Goal: Task Accomplishment & Management: Complete application form

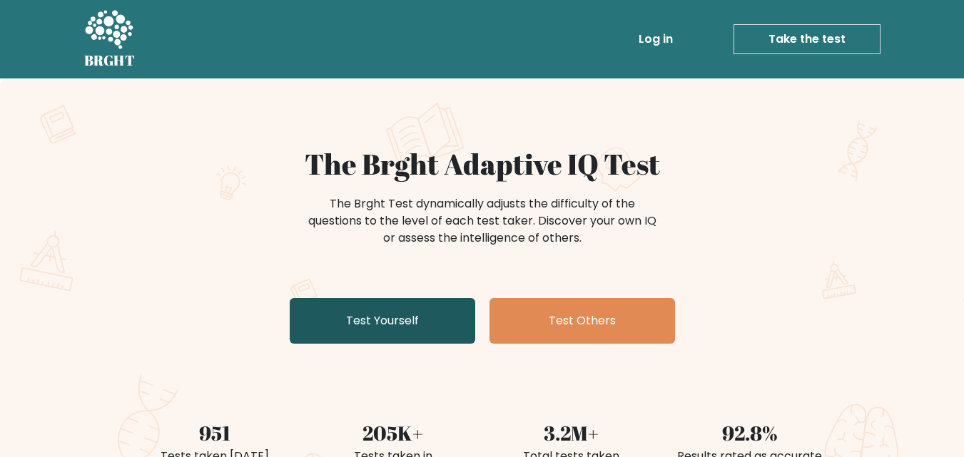
click at [401, 328] on link "Test Yourself" at bounding box center [382, 321] width 185 height 46
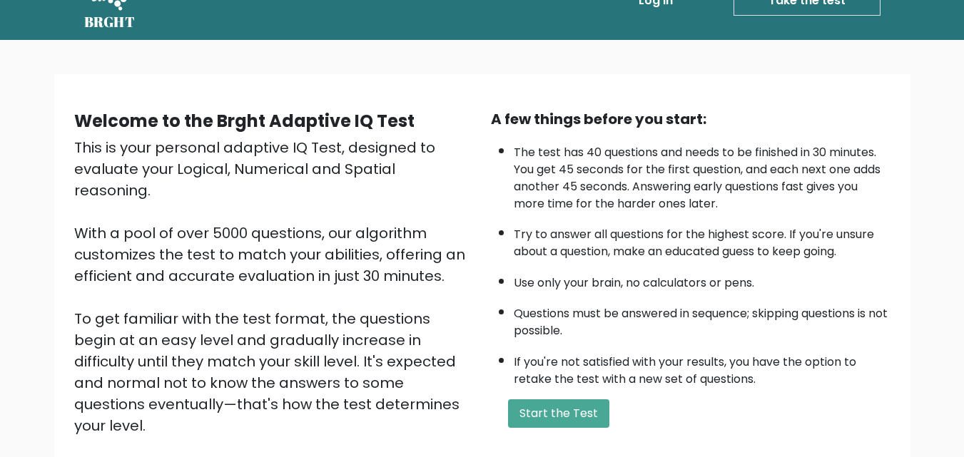
scroll to position [71, 0]
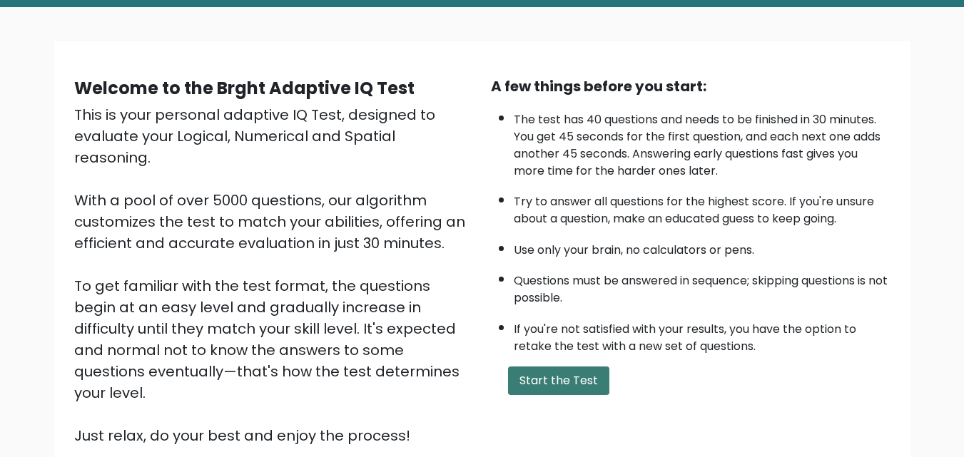
click at [553, 372] on button "Start the Test" at bounding box center [558, 381] width 101 height 29
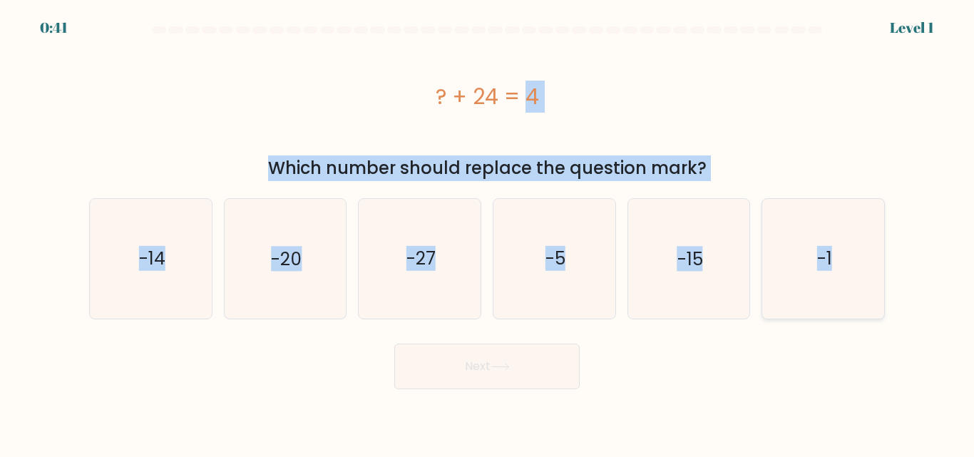
drag, startPoint x: 305, startPoint y: 86, endPoint x: 839, endPoint y: 262, distance: 562.8
click at [839, 262] on form "a." at bounding box center [487, 207] width 974 height 363
copy form "? + 24 = 4 Which number should replace the question mark? a. -14 b. -20 c. -27 …"
click at [265, 262] on icon "-20" at bounding box center [284, 258] width 119 height 119
click at [487, 233] on input "b. -20" at bounding box center [487, 231] width 1 height 4
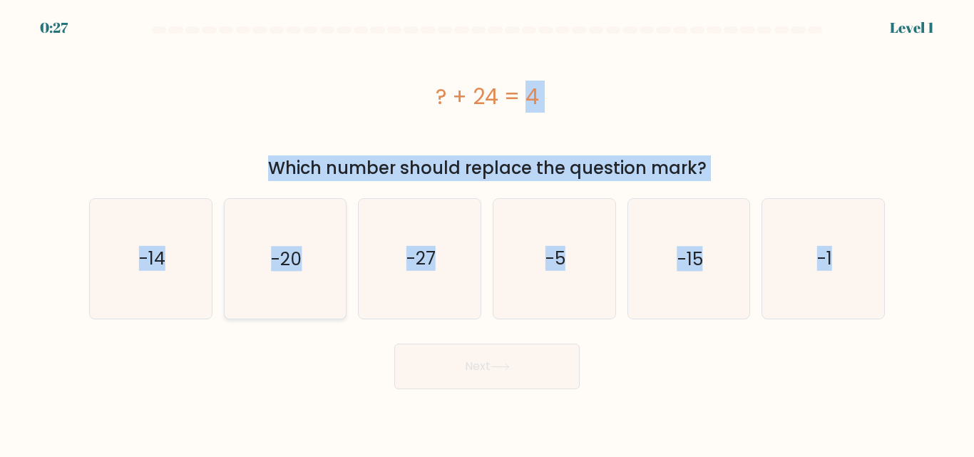
radio input "true"
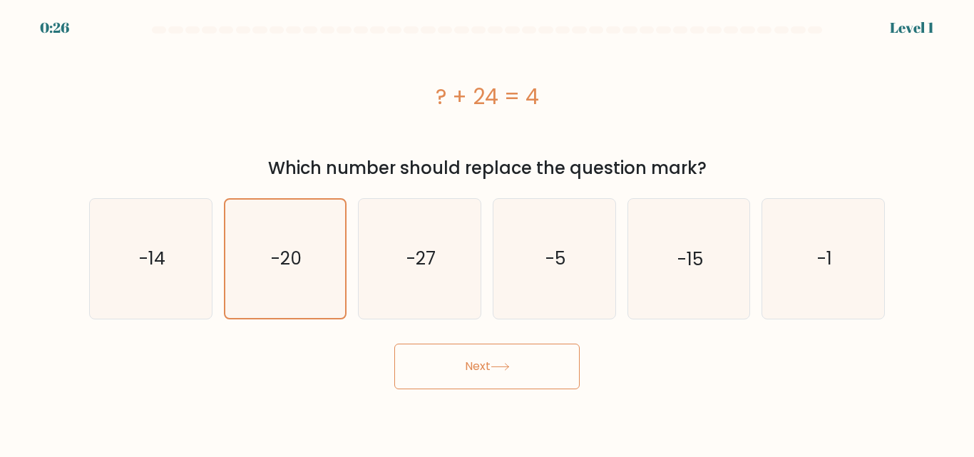
click at [489, 371] on button "Next" at bounding box center [486, 367] width 185 height 46
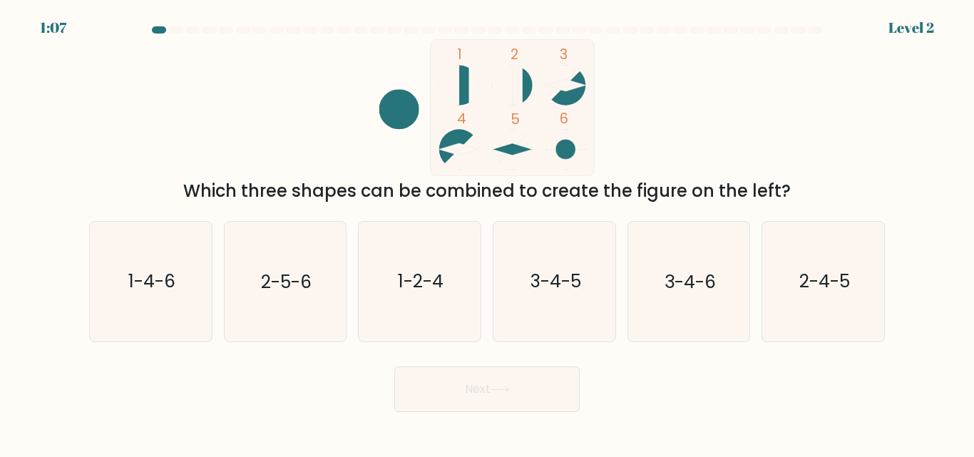
drag, startPoint x: 242, startPoint y: 74, endPoint x: 789, endPoint y: 185, distance: 558.1
click at [789, 185] on div "1 2 3 4 5 6 Which three shapes can be combined to create the figure on the left?" at bounding box center [487, 121] width 813 height 165
click at [825, 175] on div "1 2 3 4 5 6 Which three shapes can be combined to create the figure on the left?" at bounding box center [487, 121] width 813 height 165
drag, startPoint x: 412, startPoint y: 48, endPoint x: 465, endPoint y: 96, distance: 71.7
click at [465, 96] on icon "1 2 3 4 5 6" at bounding box center [487, 107] width 384 height 137
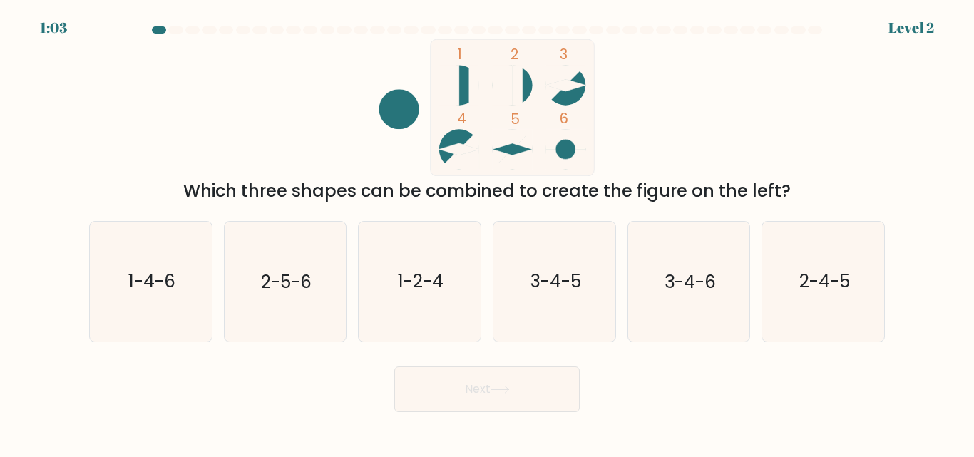
drag, startPoint x: 447, startPoint y: 47, endPoint x: 499, endPoint y: 88, distance: 65.9
click at [499, 88] on icon "1 2 3 4 5 6" at bounding box center [487, 107] width 384 height 137
drag, startPoint x: 458, startPoint y: 55, endPoint x: 481, endPoint y: 81, distance: 35.4
click at [481, 81] on icon "1 2 3 4 5 6" at bounding box center [487, 107] width 384 height 137
drag, startPoint x: 362, startPoint y: 52, endPoint x: 563, endPoint y: 170, distance: 234.0
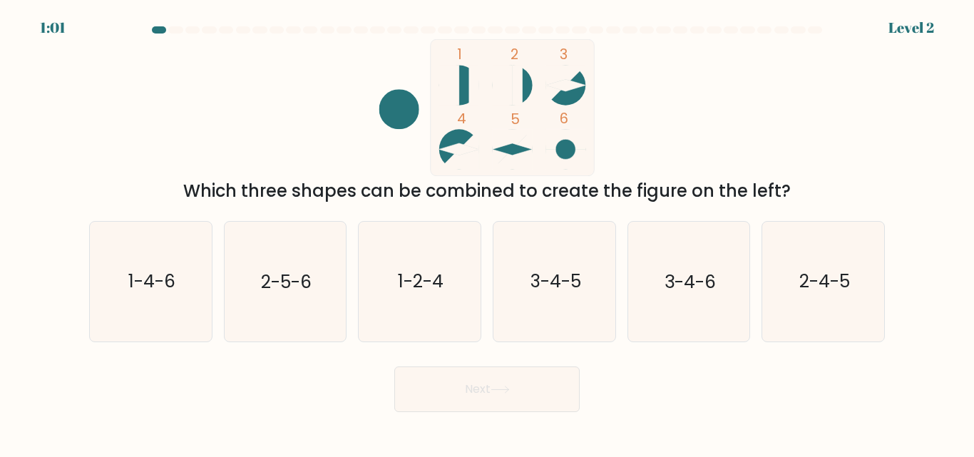
click at [563, 170] on icon "1 2 3 4 5 6" at bounding box center [487, 107] width 384 height 137
click at [270, 119] on div "1 2 3 4 5 6 Which three shapes can be combined to create the figure on the left?" at bounding box center [487, 121] width 813 height 165
click at [6, 138] on form at bounding box center [487, 219] width 974 height 386
click at [835, 292] on text "2-4-5" at bounding box center [825, 282] width 51 height 25
click at [488, 233] on input "f. 2-4-5" at bounding box center [487, 231] width 1 height 4
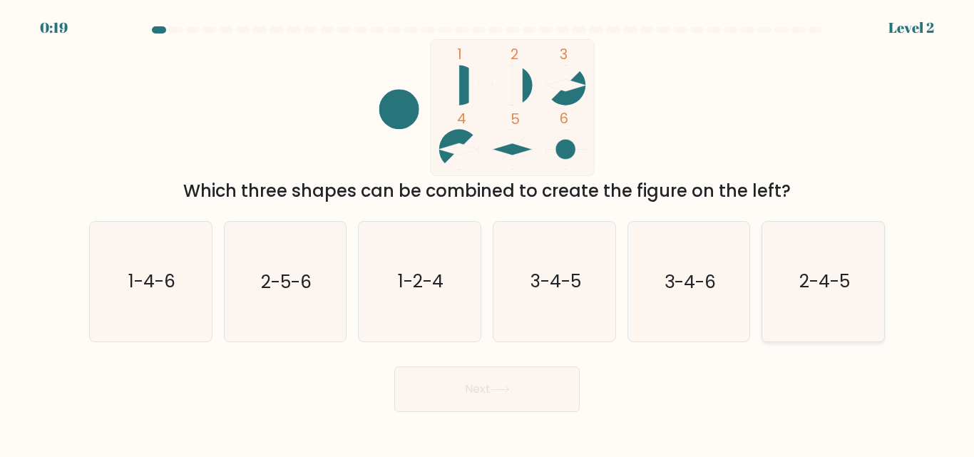
radio input "true"
click at [536, 280] on text "3-4-5" at bounding box center [555, 282] width 51 height 25
click at [488, 233] on input "d. 3-4-5" at bounding box center [487, 231] width 1 height 4
radio input "true"
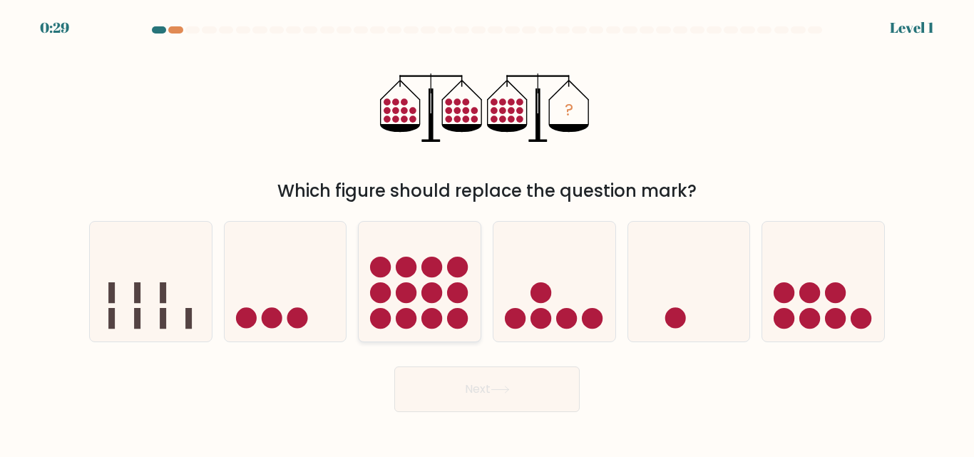
click at [419, 252] on icon at bounding box center [420, 281] width 122 height 101
click at [487, 233] on input "c." at bounding box center [487, 231] width 1 height 4
radio input "true"
click at [562, 384] on button "Next" at bounding box center [486, 390] width 185 height 46
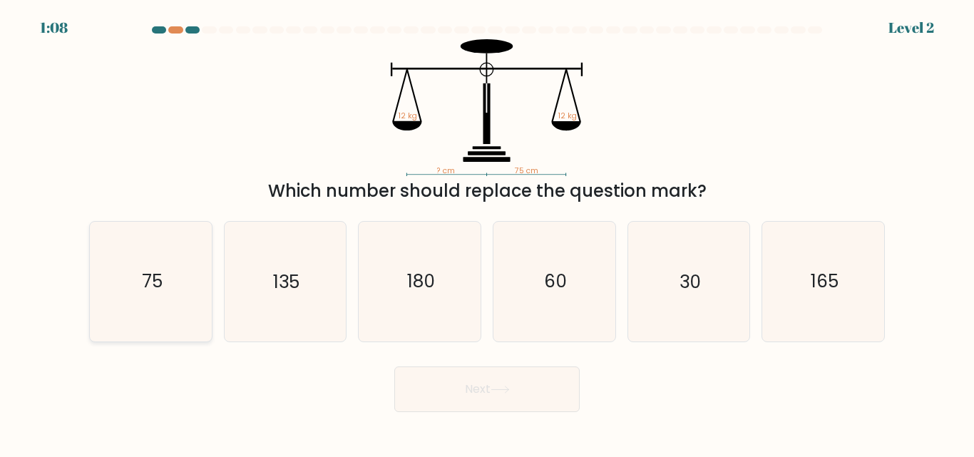
click at [168, 299] on icon "75" at bounding box center [150, 281] width 119 height 119
click at [487, 233] on input "a. 75" at bounding box center [487, 231] width 1 height 4
radio input "true"
click at [525, 382] on button "Next" at bounding box center [486, 390] width 185 height 46
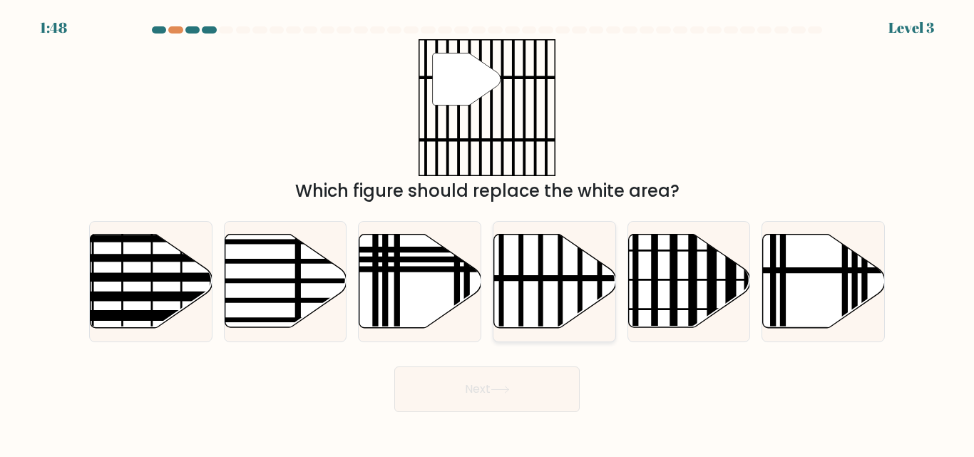
click at [557, 278] on line at bounding box center [591, 278] width 245 height 0
click at [488, 233] on input "d." at bounding box center [487, 231] width 1 height 4
radio input "true"
click at [536, 390] on button "Next" at bounding box center [486, 390] width 185 height 46
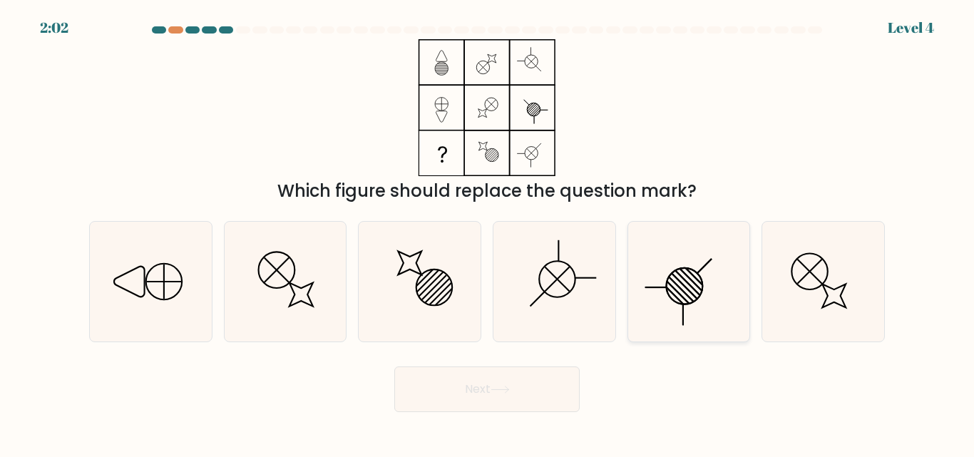
click at [706, 308] on icon at bounding box center [688, 281] width 119 height 119
click at [488, 233] on input "e." at bounding box center [487, 231] width 1 height 4
radio input "true"
click at [516, 400] on button "Next" at bounding box center [486, 390] width 185 height 46
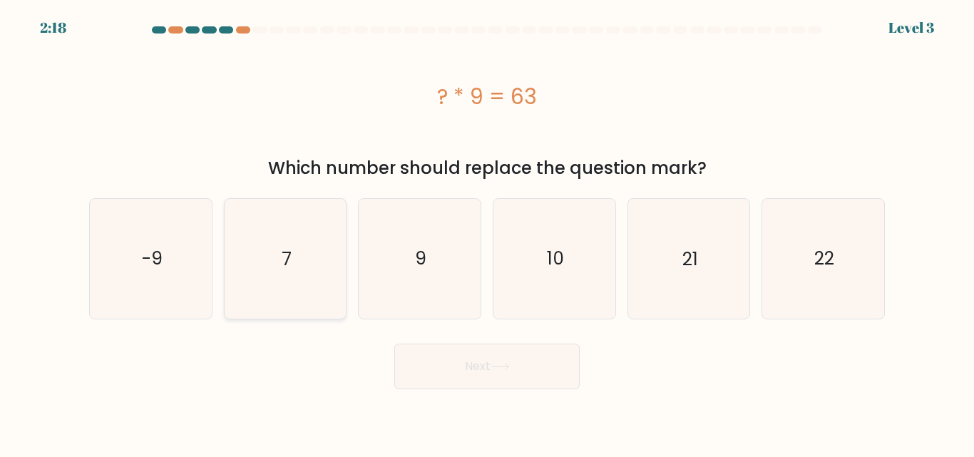
click at [321, 263] on icon "7" at bounding box center [284, 258] width 119 height 119
click at [487, 233] on input "b. 7" at bounding box center [487, 231] width 1 height 4
radio input "true"
click at [539, 362] on button "Next" at bounding box center [486, 367] width 185 height 46
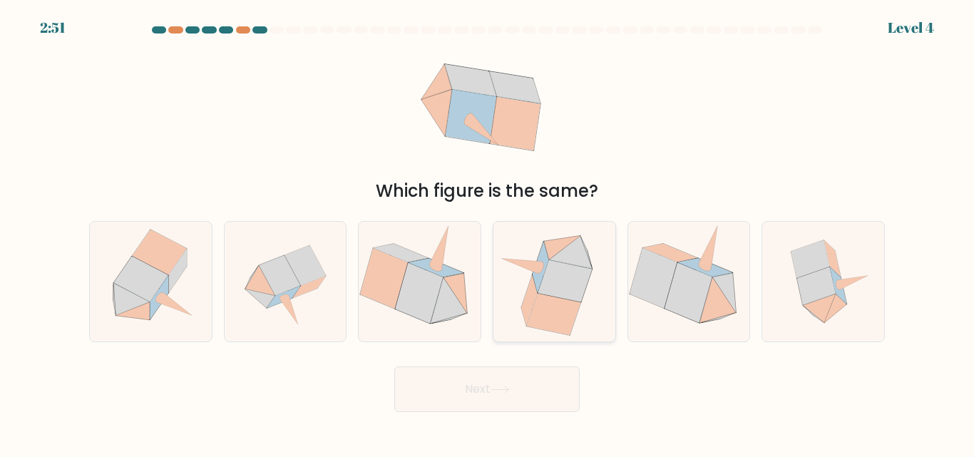
click at [575, 306] on icon at bounding box center [553, 315] width 54 height 42
click at [488, 233] on input "d." at bounding box center [487, 231] width 1 height 4
radio input "true"
click at [717, 298] on icon at bounding box center [718, 300] width 37 height 46
click at [488, 233] on input "e." at bounding box center [487, 231] width 1 height 4
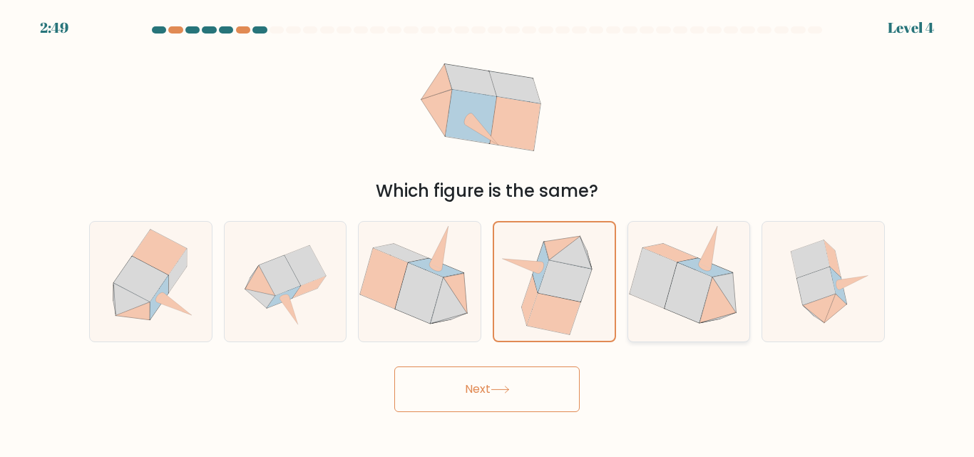
radio input "true"
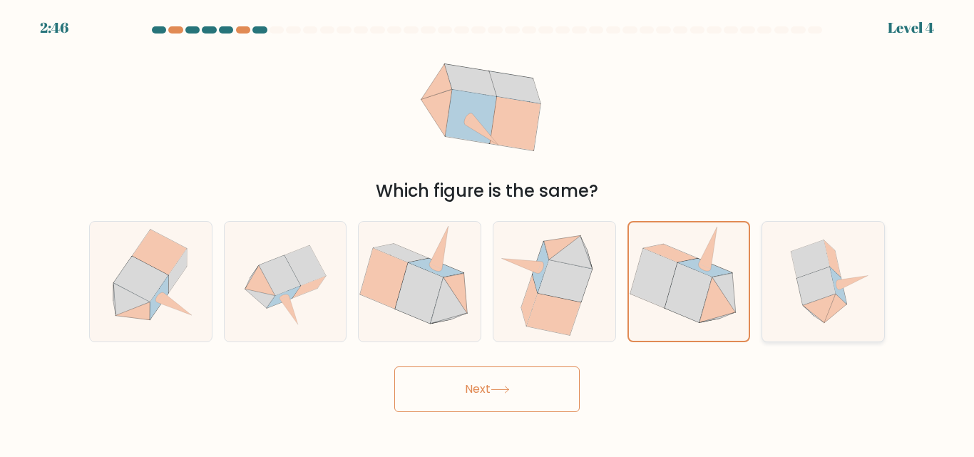
click at [870, 282] on icon at bounding box center [823, 281] width 119 height 119
click at [488, 233] on input "f." at bounding box center [487, 231] width 1 height 4
radio input "true"
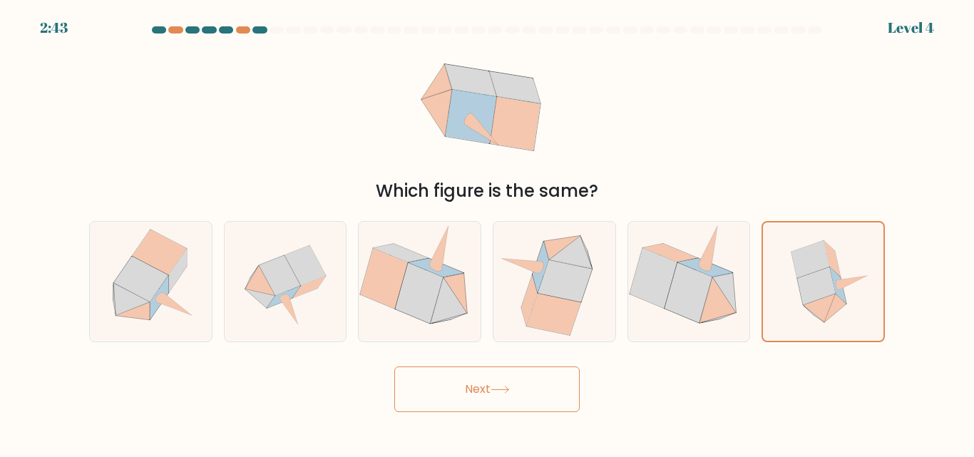
click at [552, 390] on button "Next" at bounding box center [486, 390] width 185 height 46
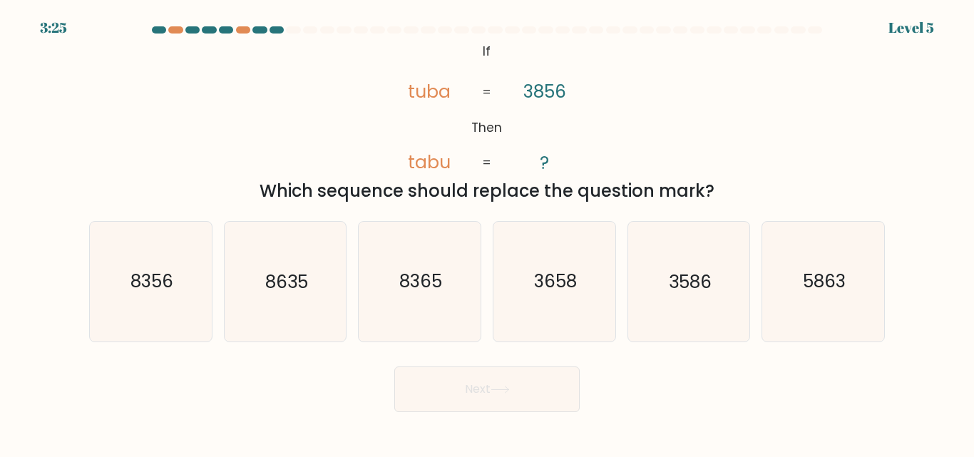
click at [816, 24] on div "3:25 Level 5" at bounding box center [487, 19] width 974 height 39
click at [570, 287] on text "3658" at bounding box center [555, 282] width 43 height 25
click at [488, 233] on input "d. 3658" at bounding box center [487, 231] width 1 height 4
radio input "true"
click at [545, 389] on button "Next" at bounding box center [486, 390] width 185 height 46
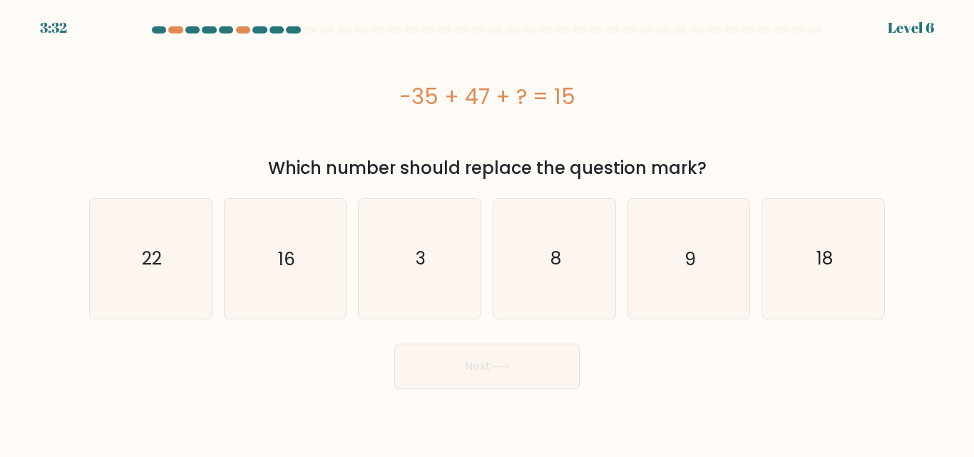
drag, startPoint x: 544, startPoint y: 390, endPoint x: 814, endPoint y: 371, distance: 270.3
click at [814, 371] on div "Next" at bounding box center [487, 363] width 813 height 53
drag, startPoint x: 403, startPoint y: 93, endPoint x: 727, endPoint y: 160, distance: 330.7
click at [727, 160] on div "-35 + 47 + ? = 15 Which number should replace the question mark?" at bounding box center [487, 110] width 813 height 142
copy div "-35 + 47 + ? = 15 Which number should replace the question mark?"
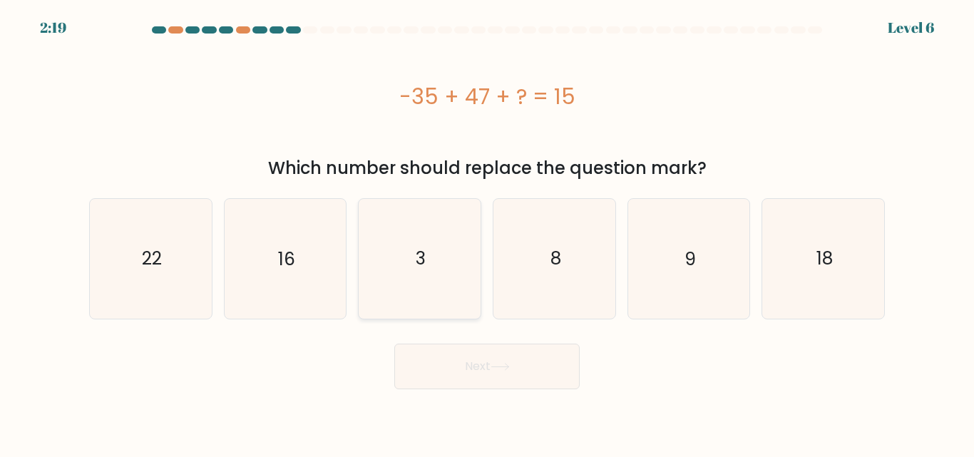
click at [441, 239] on icon "3" at bounding box center [419, 258] width 119 height 119
click at [487, 233] on input "c. 3" at bounding box center [487, 231] width 1 height 4
radio input "true"
click at [518, 369] on button "Next" at bounding box center [486, 367] width 185 height 46
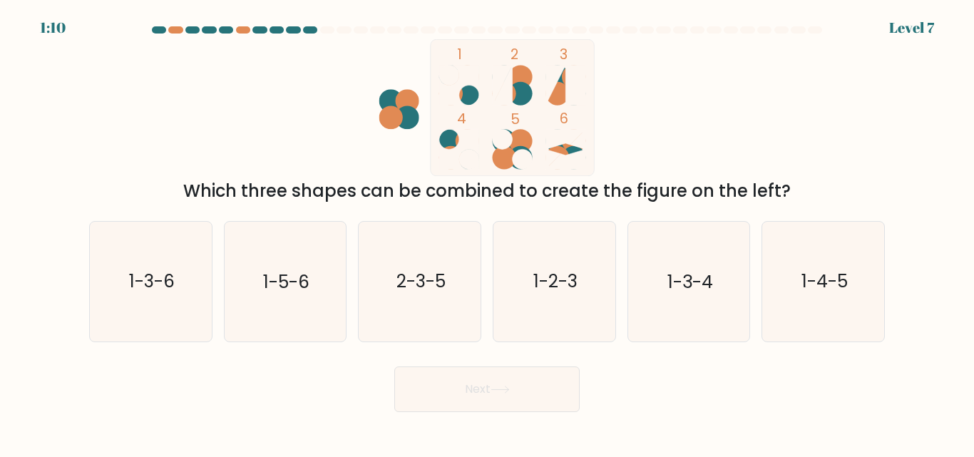
click at [646, 208] on form at bounding box center [487, 219] width 974 height 386
drag, startPoint x: 312, startPoint y: 195, endPoint x: 407, endPoint y: 203, distance: 95.3
click at [407, 203] on div "Which three shapes can be combined to create the figure on the left?" at bounding box center [487, 191] width 779 height 26
click at [414, 206] on form at bounding box center [487, 219] width 974 height 386
click at [741, 297] on icon "1-3-4" at bounding box center [688, 281] width 119 height 119
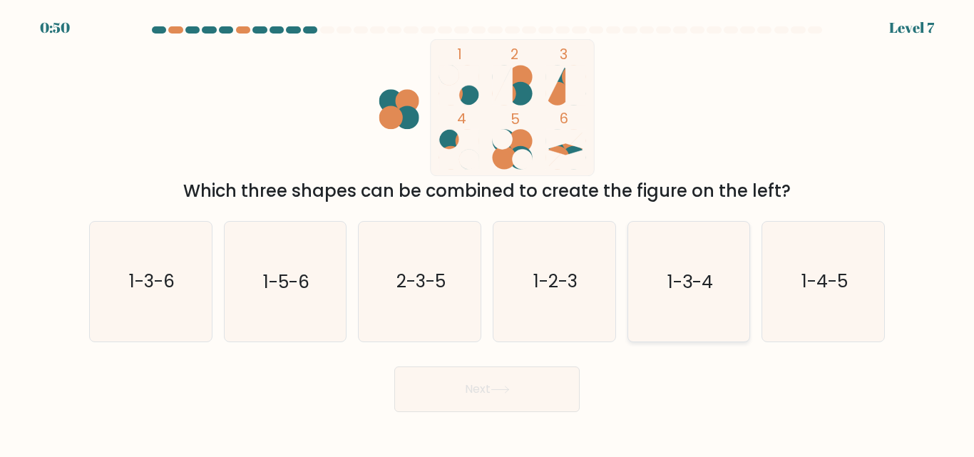
click at [488, 233] on input "e. 1-3-4" at bounding box center [487, 231] width 1 height 4
radio input "true"
click at [461, 382] on button "Next" at bounding box center [486, 390] width 185 height 46
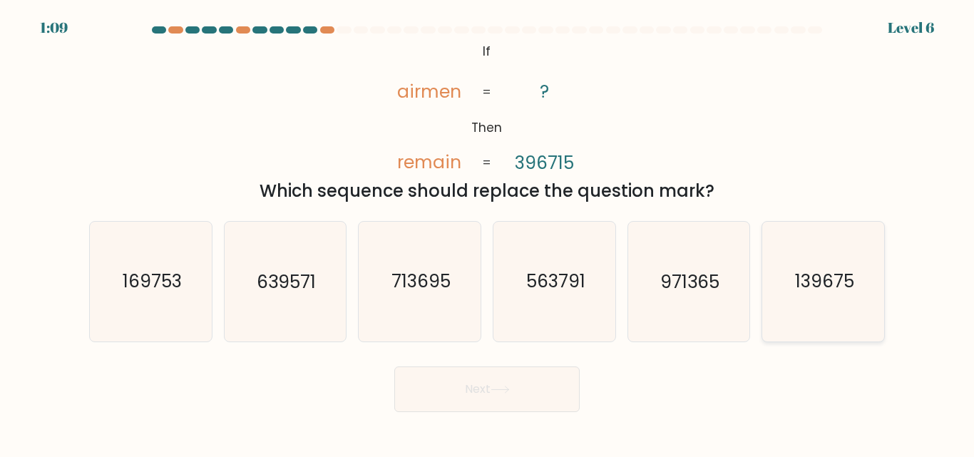
click at [825, 312] on icon "139675" at bounding box center [823, 281] width 119 height 119
click at [488, 233] on input "f. 139675" at bounding box center [487, 231] width 1 height 4
radio input "true"
click at [536, 378] on button "Next" at bounding box center [486, 390] width 185 height 46
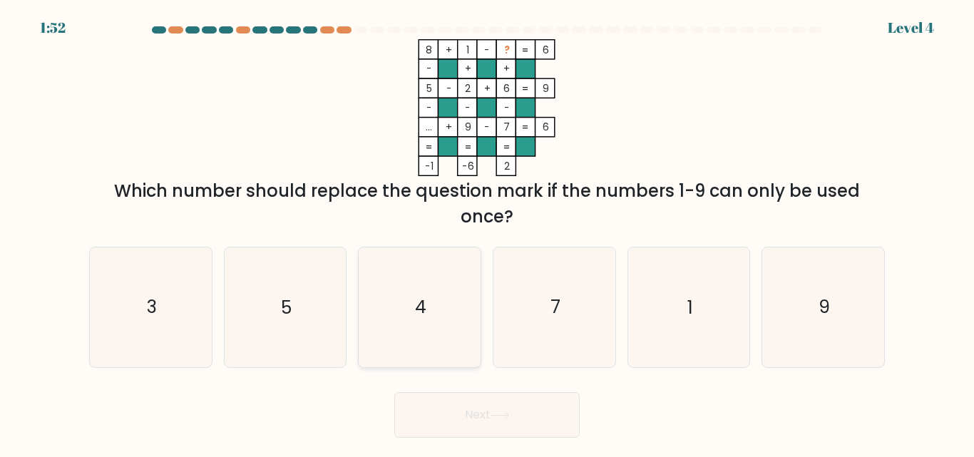
click at [450, 311] on icon "4" at bounding box center [419, 307] width 119 height 119
click at [487, 233] on input "c. 4" at bounding box center [487, 231] width 1 height 4
radio input "true"
click at [481, 408] on button "Next" at bounding box center [486, 415] width 185 height 46
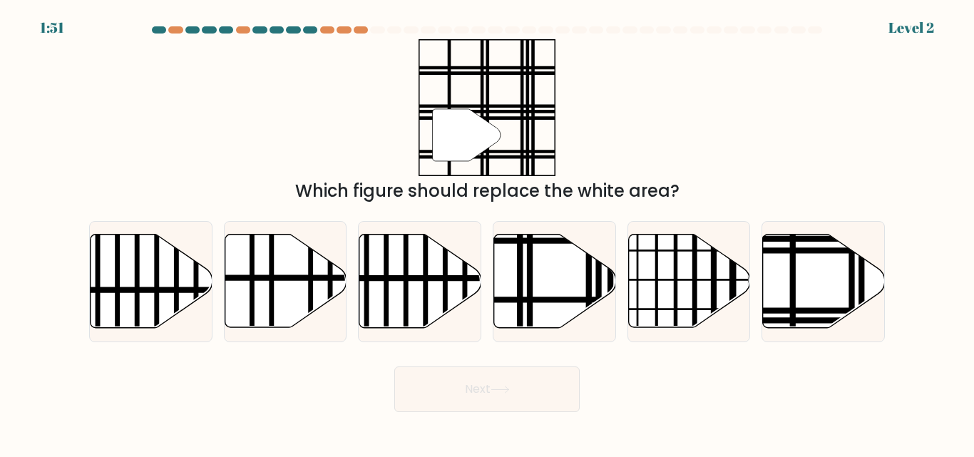
click at [565, 317] on icon at bounding box center [555, 281] width 122 height 93
click at [488, 233] on input "d." at bounding box center [487, 231] width 1 height 4
radio input "true"
click at [558, 391] on button "Next" at bounding box center [486, 390] width 185 height 46
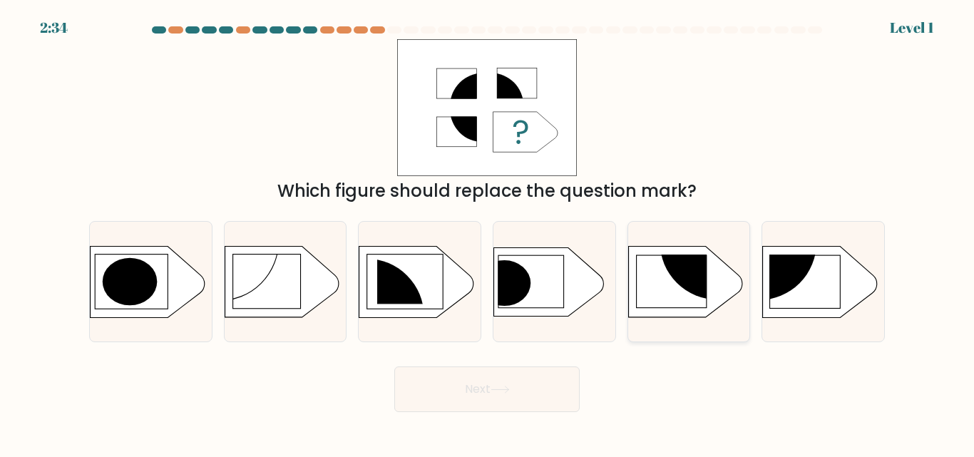
click at [660, 281] on rect at bounding box center [671, 281] width 71 height 53
click at [488, 233] on input "e." at bounding box center [487, 231] width 1 height 4
radio input "true"
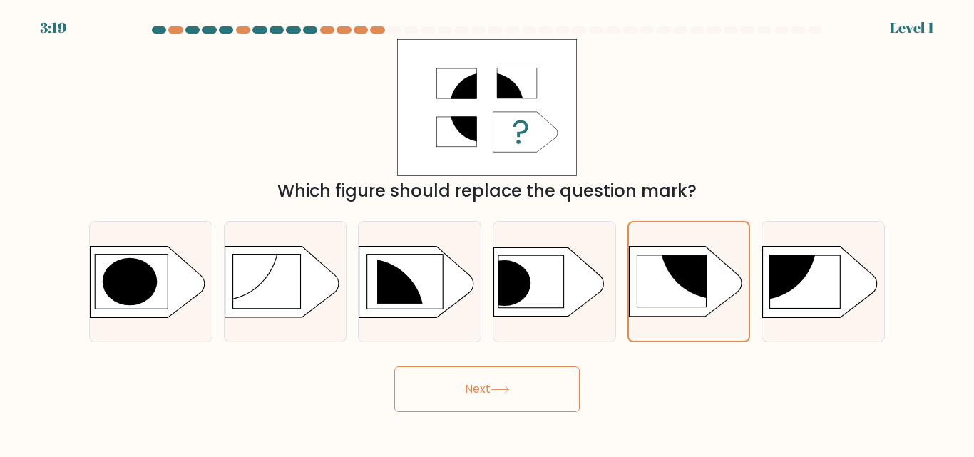
click at [579, 381] on button "Next" at bounding box center [486, 390] width 185 height 46
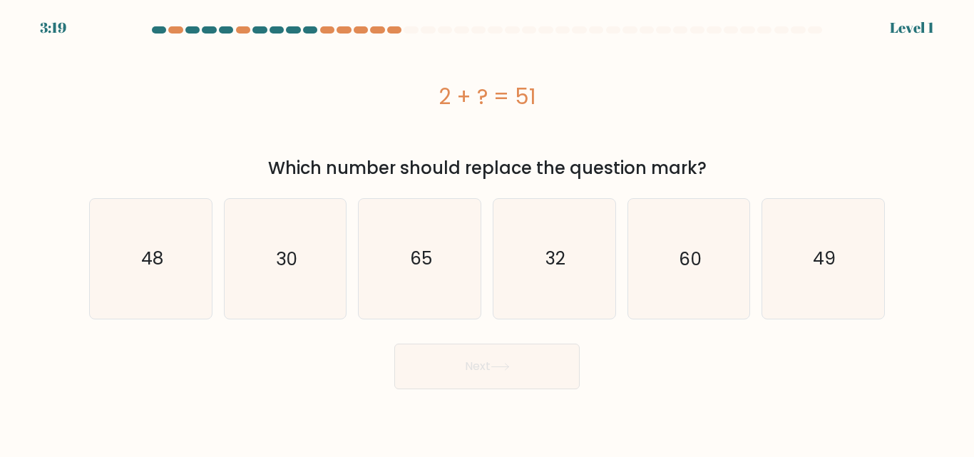
click at [558, 394] on body "3:19 Level 1 a." at bounding box center [487, 228] width 974 height 457
click at [558, 292] on icon "32" at bounding box center [554, 258] width 119 height 119
click at [488, 233] on input "d. 32" at bounding box center [487, 231] width 1 height 4
radio input "true"
click at [498, 352] on button "Next" at bounding box center [486, 367] width 185 height 46
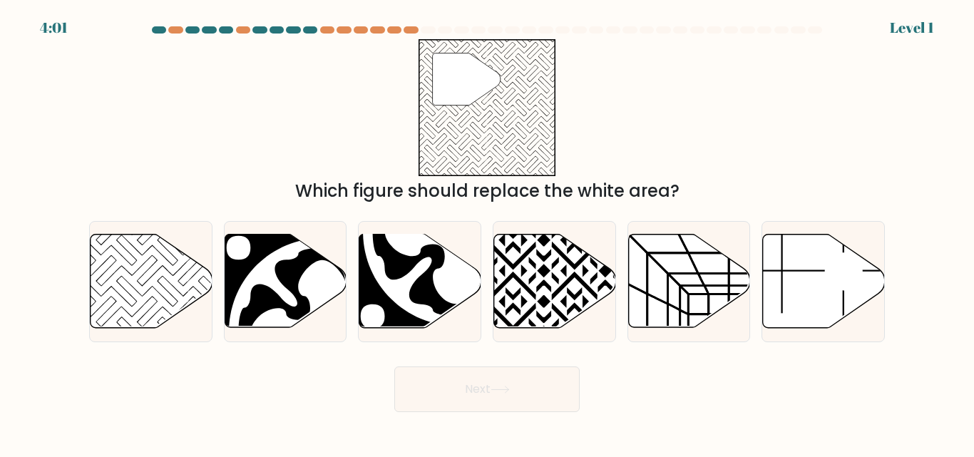
click at [827, 251] on icon at bounding box center [824, 281] width 122 height 93
click at [488, 233] on input "f." at bounding box center [487, 231] width 1 height 4
radio input "true"
click at [118, 316] on icon at bounding box center [152, 281] width 122 height 93
click at [487, 233] on input "a." at bounding box center [487, 231] width 1 height 4
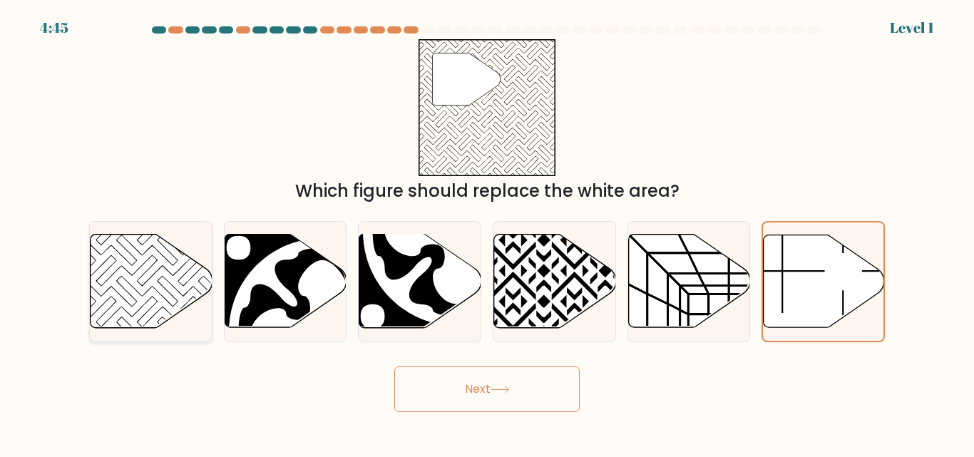
radio input "true"
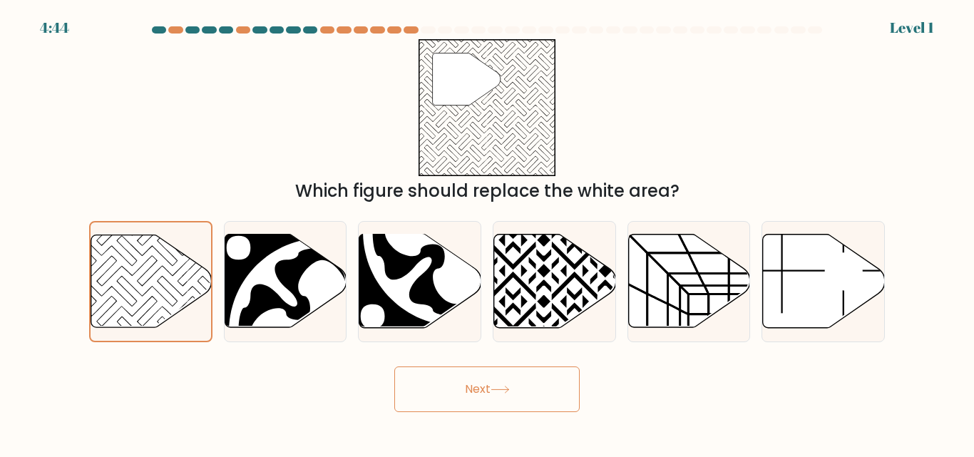
click at [526, 392] on button "Next" at bounding box center [486, 390] width 185 height 46
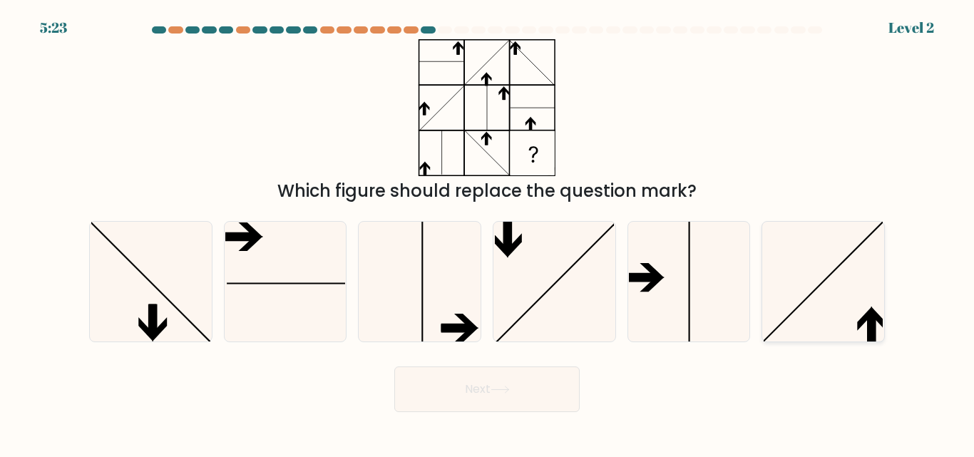
click at [879, 320] on icon at bounding box center [879, 319] width 15 height 24
click at [488, 233] on input "f." at bounding box center [487, 231] width 1 height 4
radio input "true"
click at [509, 399] on button "Next" at bounding box center [486, 390] width 185 height 46
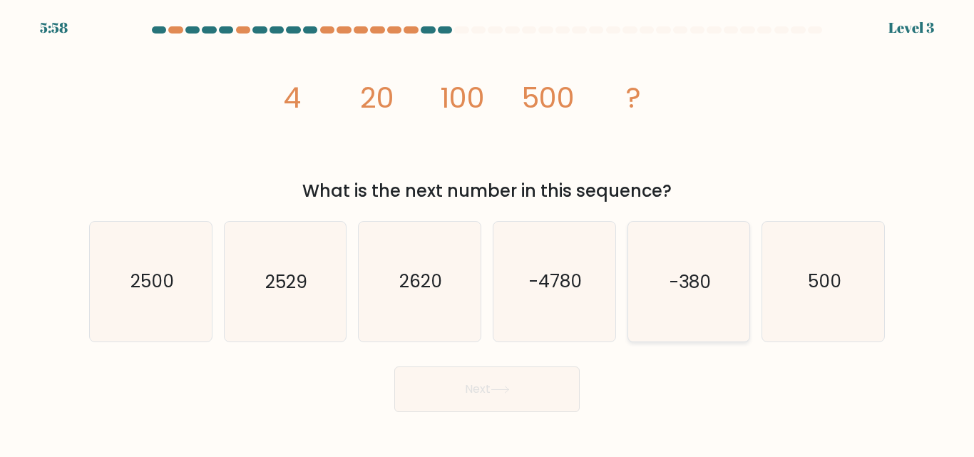
click at [680, 328] on icon "-380" at bounding box center [688, 281] width 119 height 119
click at [488, 233] on input "e. -380" at bounding box center [487, 231] width 1 height 4
radio input "true"
click at [523, 392] on button "Next" at bounding box center [486, 390] width 185 height 46
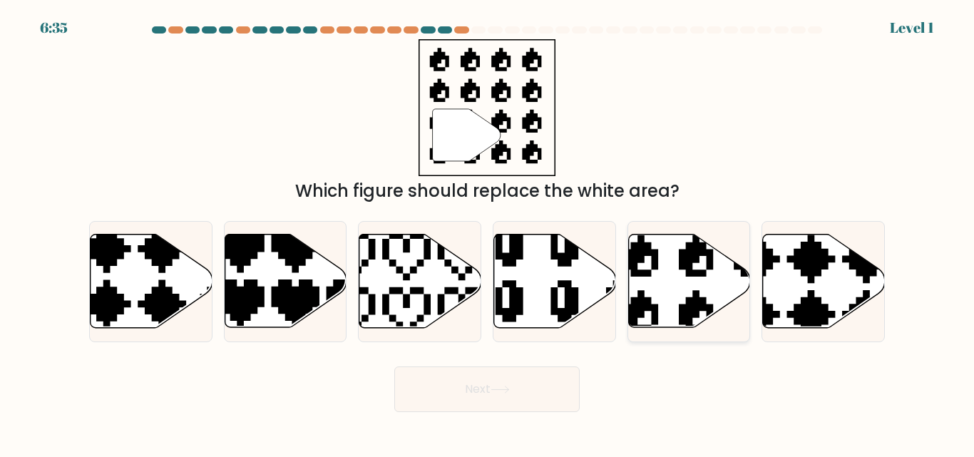
click at [668, 298] on icon at bounding box center [689, 281] width 122 height 93
click at [488, 233] on input "e." at bounding box center [487, 231] width 1 height 4
radio input "true"
click at [465, 389] on button "Next" at bounding box center [486, 390] width 185 height 46
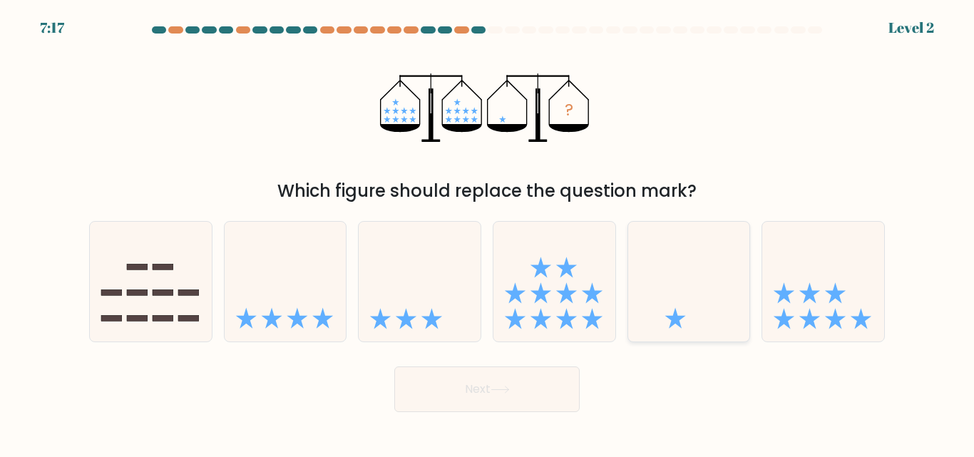
click at [713, 326] on icon at bounding box center [689, 281] width 122 height 101
click at [488, 233] on input "e." at bounding box center [487, 231] width 1 height 4
radio input "true"
click at [532, 394] on button "Next" at bounding box center [486, 390] width 185 height 46
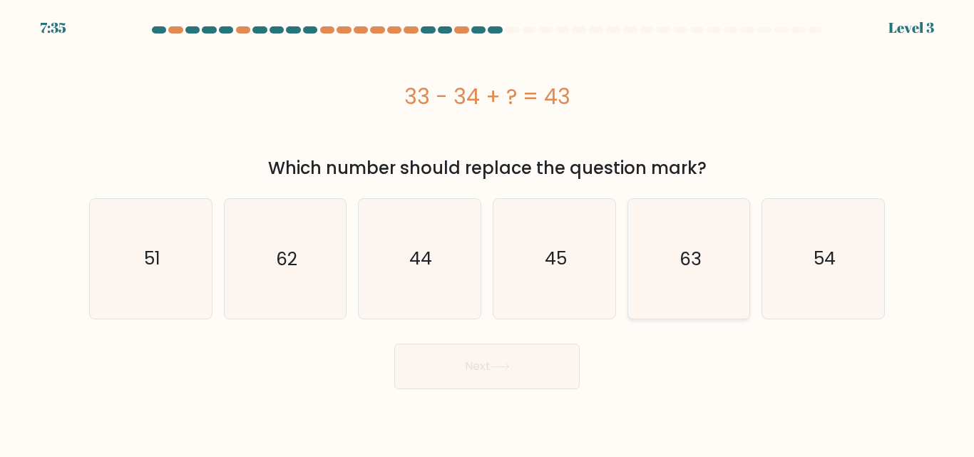
click at [742, 287] on icon "63" at bounding box center [688, 258] width 119 height 119
click at [488, 233] on input "e. 63" at bounding box center [487, 231] width 1 height 4
radio input "true"
click at [524, 372] on button "Next" at bounding box center [486, 367] width 185 height 46
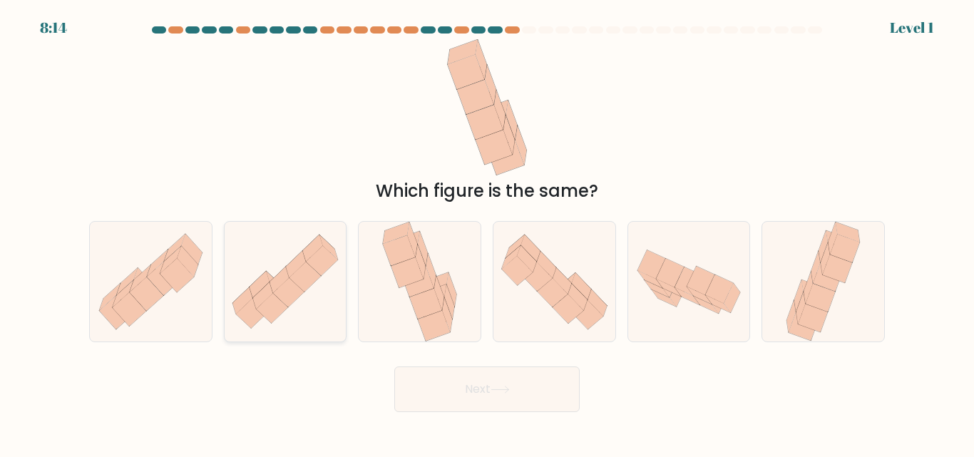
click at [302, 329] on icon at bounding box center [286, 281] width 122 height 103
click at [487, 233] on input "b." at bounding box center [487, 231] width 1 height 4
radio input "true"
click at [493, 393] on button "Next" at bounding box center [486, 390] width 185 height 46
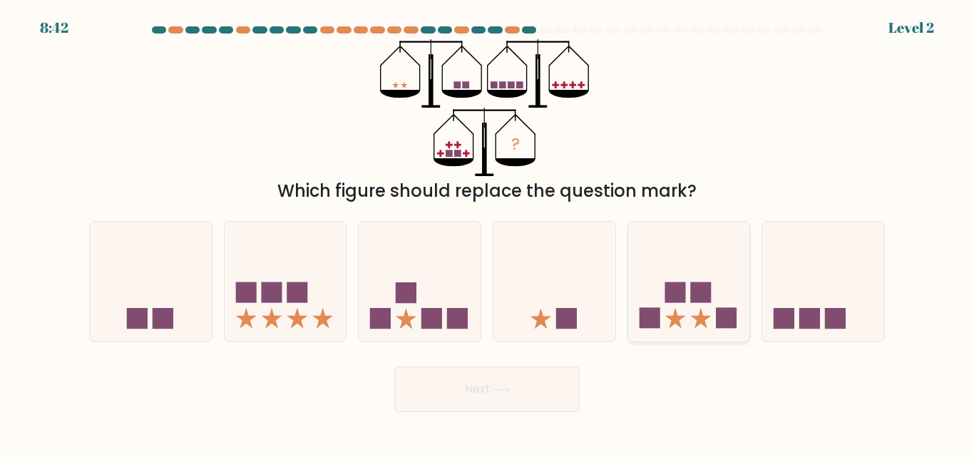
click at [715, 320] on icon at bounding box center [689, 281] width 122 height 101
click at [488, 233] on input "e." at bounding box center [487, 231] width 1 height 4
radio input "true"
click at [563, 395] on button "Next" at bounding box center [486, 390] width 185 height 46
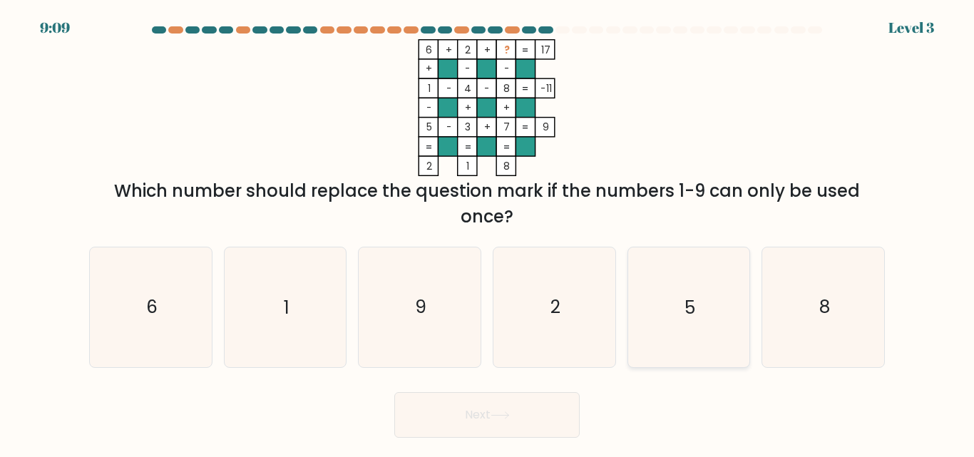
click at [675, 314] on icon "5" at bounding box center [688, 307] width 119 height 119
click at [488, 233] on input "e. 5" at bounding box center [487, 231] width 1 height 4
radio input "true"
click at [425, 417] on button "Next" at bounding box center [486, 415] width 185 height 46
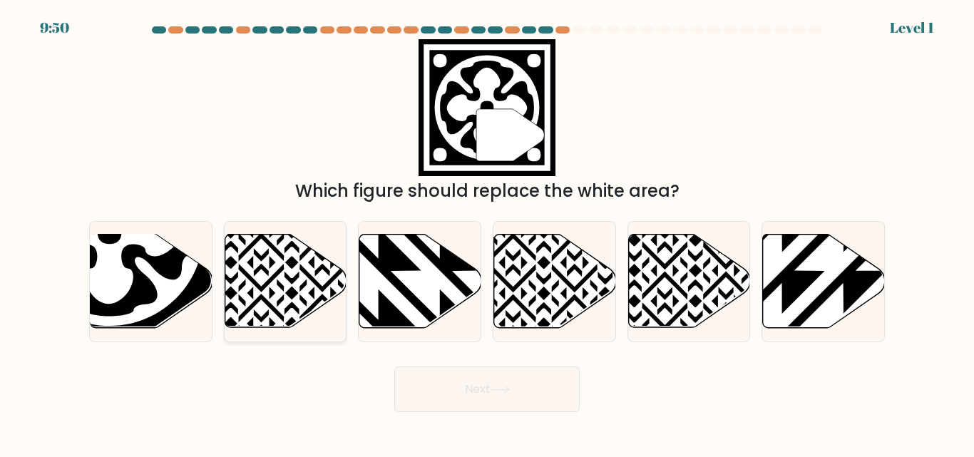
drag, startPoint x: 197, startPoint y: 319, endPoint x: 295, endPoint y: 332, distance: 99.3
click at [198, 319] on icon at bounding box center [110, 232] width 193 height 193
click at [487, 233] on input "a." at bounding box center [487, 231] width 1 height 4
radio input "true"
click at [531, 390] on button "Next" at bounding box center [486, 390] width 185 height 46
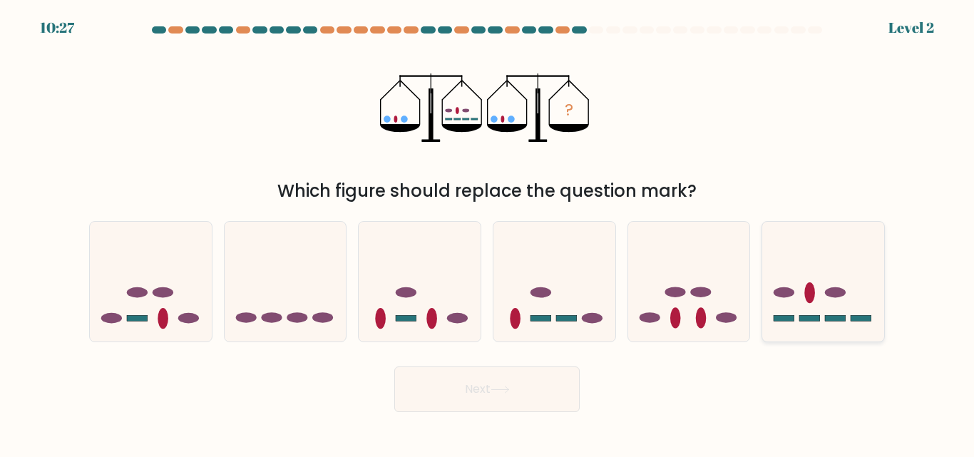
click at [815, 305] on icon at bounding box center [823, 281] width 122 height 101
click at [488, 233] on input "f." at bounding box center [487, 231] width 1 height 4
radio input "true"
click at [510, 391] on icon at bounding box center [500, 390] width 19 height 8
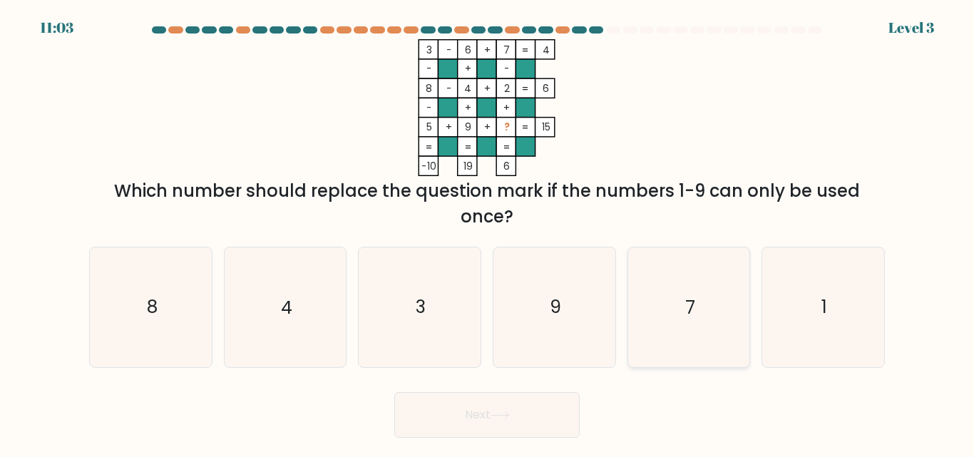
click at [668, 327] on icon "7" at bounding box center [688, 307] width 119 height 119
click at [488, 233] on input "e. 7" at bounding box center [487, 231] width 1 height 4
radio input "true"
click at [437, 409] on button "Next" at bounding box center [486, 415] width 185 height 46
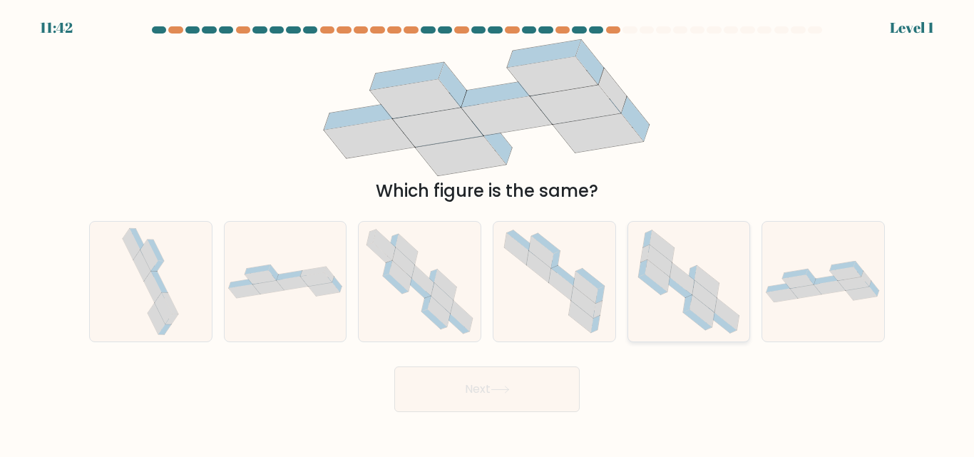
click at [712, 297] on icon at bounding box center [705, 296] width 24 height 32
click at [488, 233] on input "e." at bounding box center [487, 231] width 1 height 4
radio input "true"
click at [527, 404] on button "Next" at bounding box center [486, 390] width 185 height 46
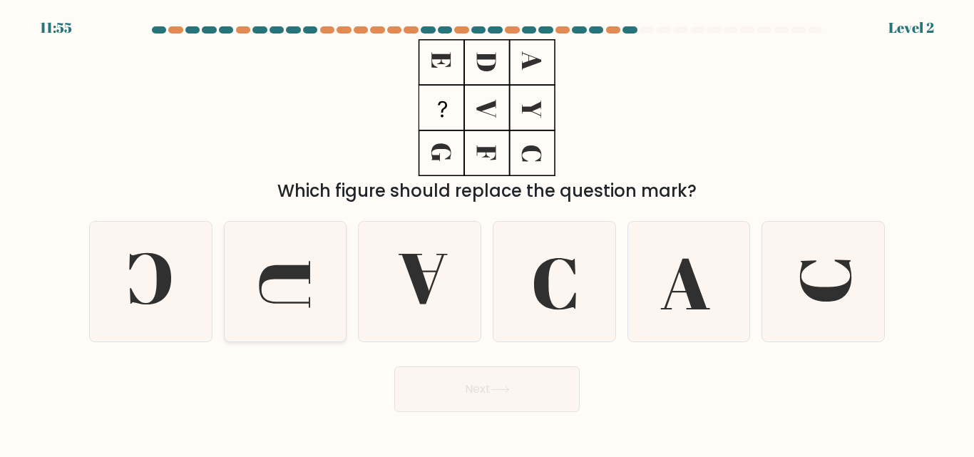
click at [267, 296] on icon at bounding box center [284, 281] width 119 height 119
click at [487, 233] on input "b." at bounding box center [487, 231] width 1 height 4
radio input "true"
click at [524, 369] on button "Next" at bounding box center [486, 390] width 185 height 46
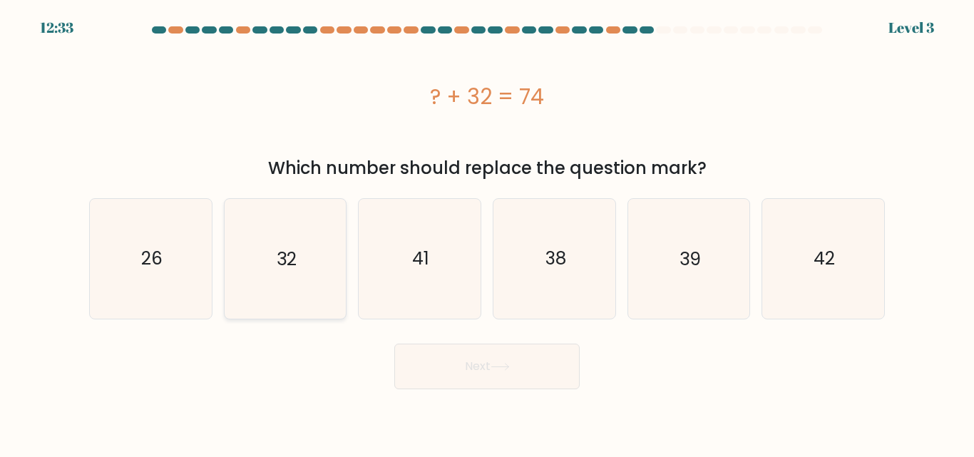
click at [279, 276] on icon "32" at bounding box center [284, 258] width 119 height 119
click at [487, 233] on input "b. 32" at bounding box center [487, 231] width 1 height 4
radio input "true"
click at [787, 287] on icon "42" at bounding box center [823, 258] width 119 height 119
click at [488, 233] on input "f. 42" at bounding box center [487, 231] width 1 height 4
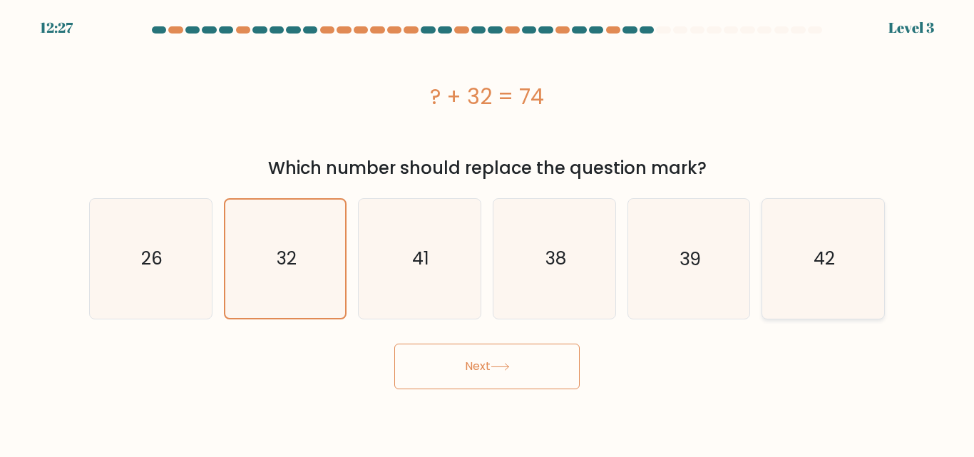
radio input "true"
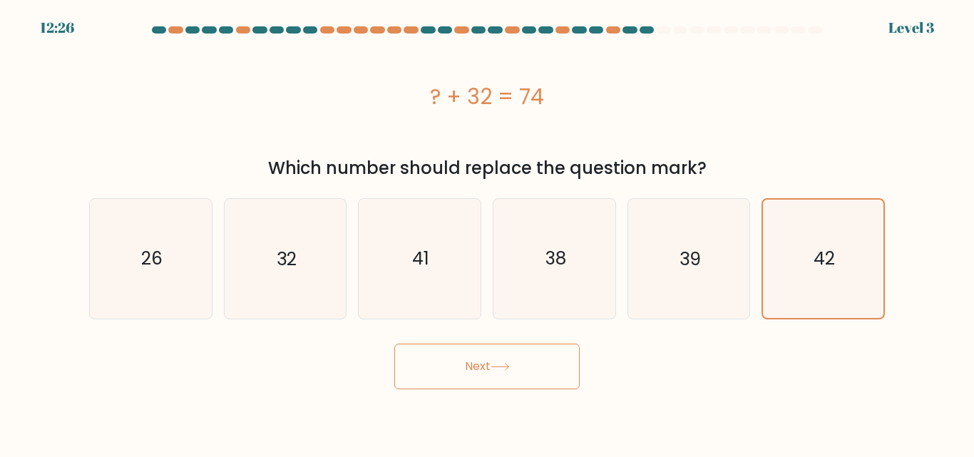
click at [532, 386] on button "Next" at bounding box center [486, 367] width 185 height 46
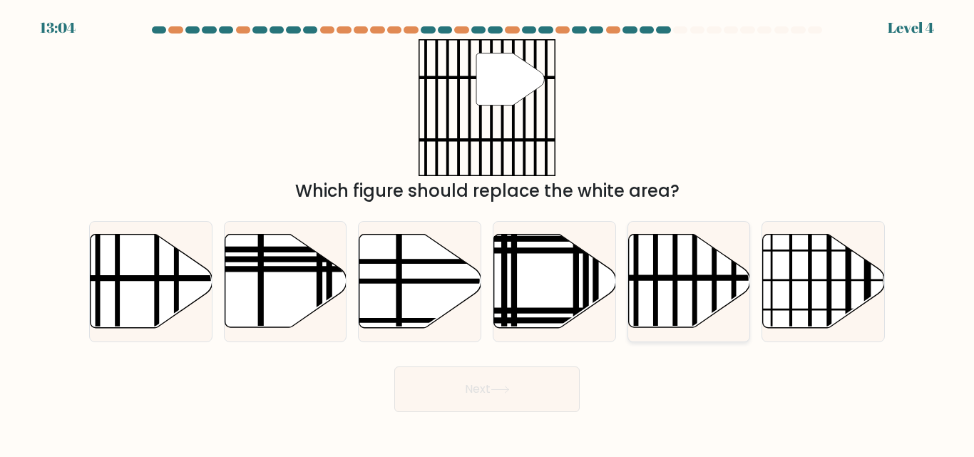
click at [675, 315] on line at bounding box center [675, 332] width 0 height 245
click at [488, 233] on input "e." at bounding box center [487, 231] width 1 height 4
radio input "true"
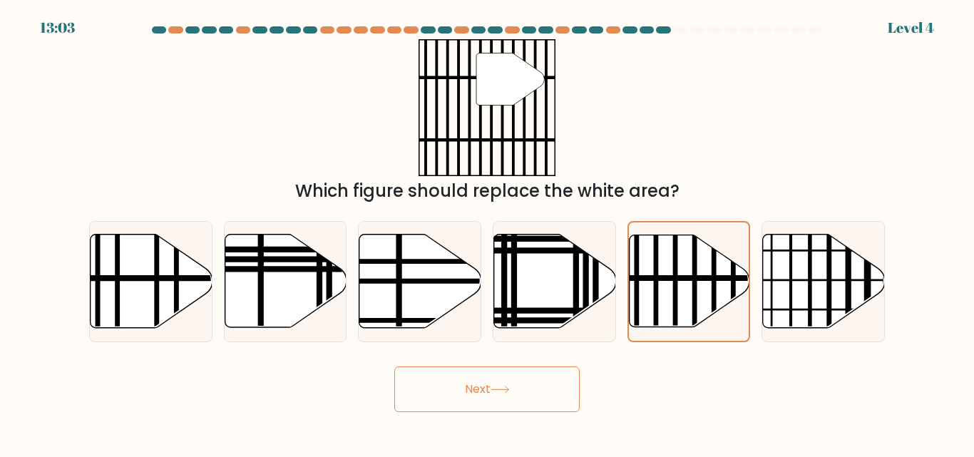
click at [552, 394] on button "Next" at bounding box center [486, 390] width 185 height 46
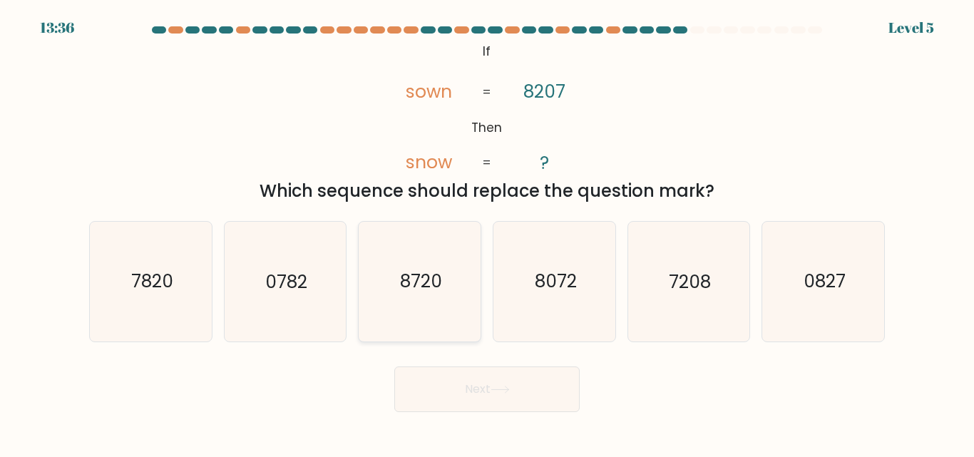
click at [434, 302] on icon "8720" at bounding box center [419, 281] width 119 height 119
click at [487, 233] on input "c. 8720" at bounding box center [487, 231] width 1 height 4
radio input "true"
click at [502, 390] on icon at bounding box center [500, 390] width 19 height 8
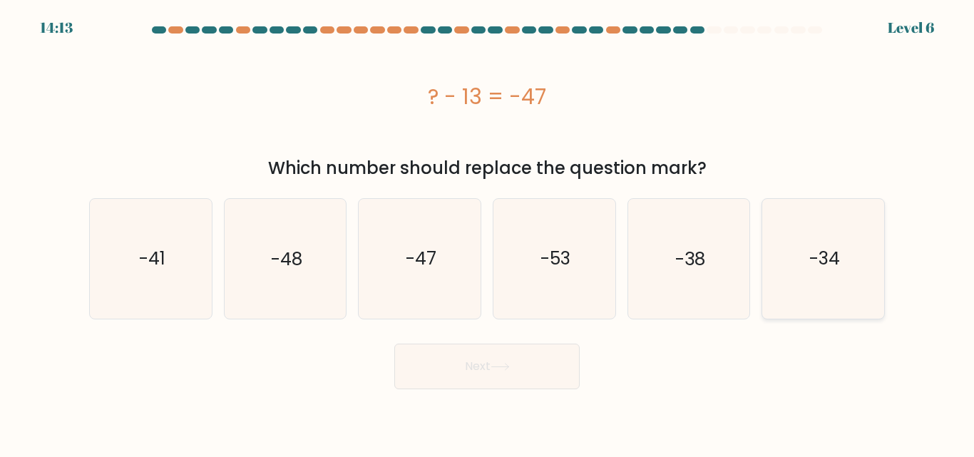
click at [838, 292] on icon "-34" at bounding box center [823, 258] width 119 height 119
click at [488, 233] on input "f. -34" at bounding box center [487, 231] width 1 height 4
radio input "true"
click at [517, 382] on button "Next" at bounding box center [486, 367] width 185 height 46
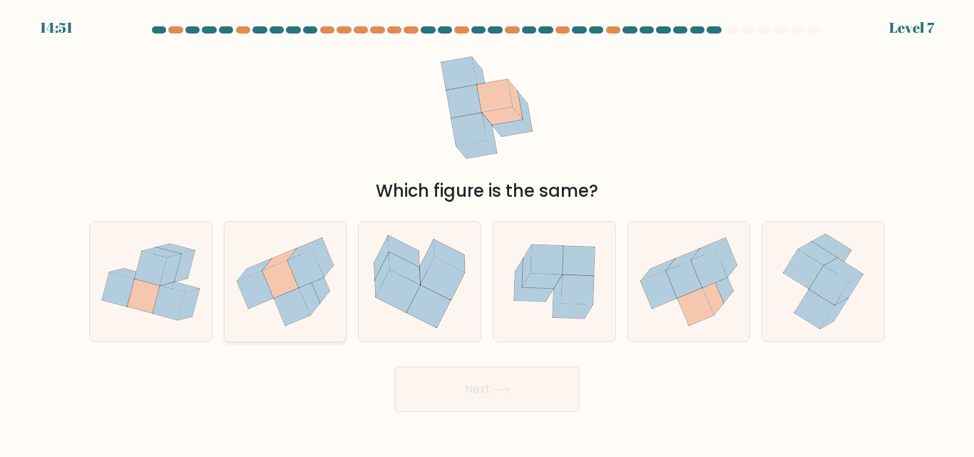
click at [300, 300] on icon at bounding box center [292, 307] width 36 height 38
click at [487, 233] on input "b." at bounding box center [487, 231] width 1 height 4
radio input "true"
click at [497, 384] on button "Next" at bounding box center [486, 390] width 185 height 46
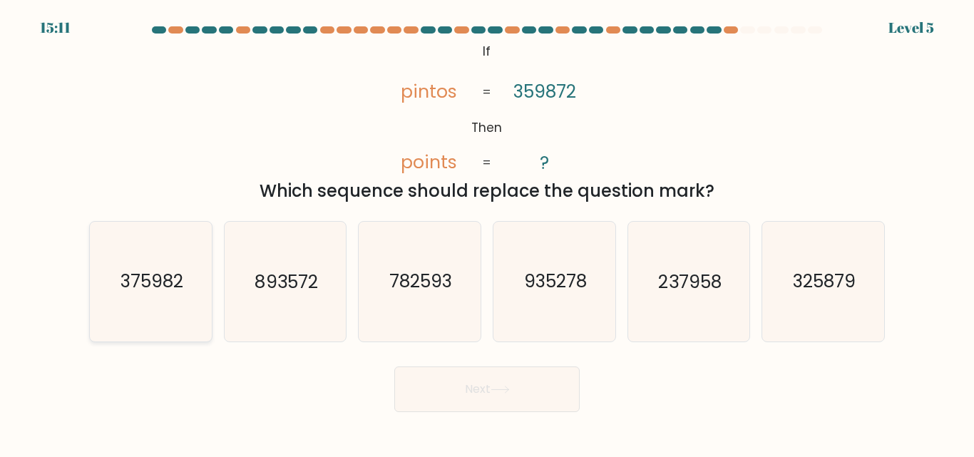
click at [173, 282] on text "375982" at bounding box center [152, 282] width 63 height 25
click at [487, 233] on input "a. 375982" at bounding box center [487, 231] width 1 height 4
radio input "true"
click at [509, 392] on icon at bounding box center [500, 390] width 19 height 8
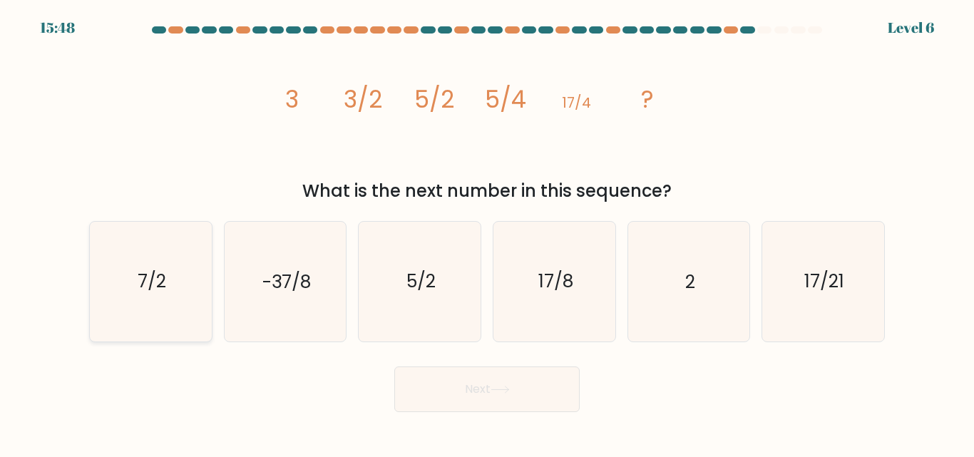
click at [146, 285] on text "7/2" at bounding box center [152, 282] width 29 height 25
click at [487, 233] on input "a. 7/2" at bounding box center [487, 231] width 1 height 4
radio input "true"
click at [529, 391] on button "Next" at bounding box center [486, 390] width 185 height 46
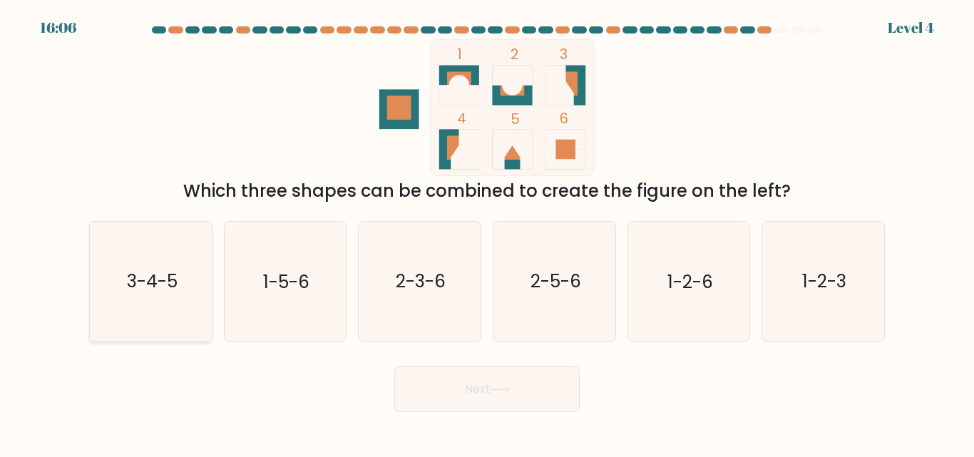
click at [178, 296] on icon "3-4-5" at bounding box center [150, 281] width 119 height 119
click at [487, 233] on input "a. 3-4-5" at bounding box center [487, 231] width 1 height 4
radio input "true"
click at [501, 389] on icon at bounding box center [500, 390] width 19 height 8
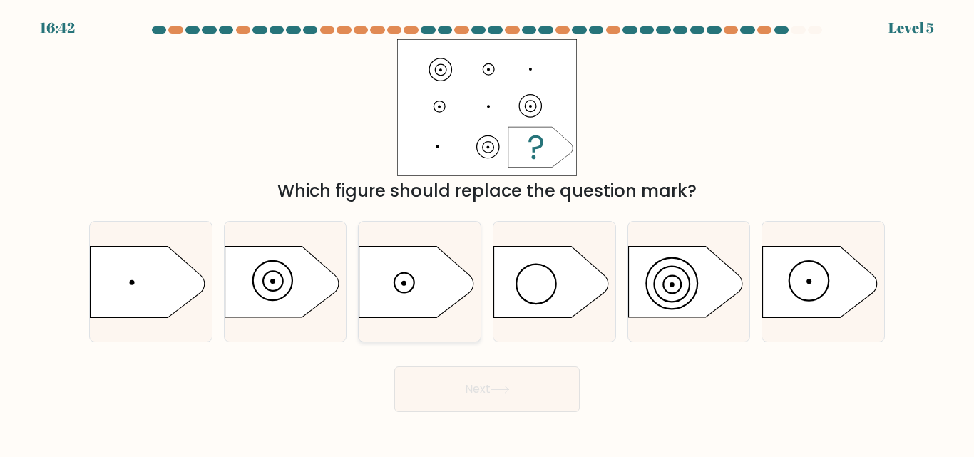
click at [415, 271] on icon at bounding box center [416, 281] width 114 height 71
click at [487, 233] on input "c." at bounding box center [487, 231] width 1 height 4
radio input "true"
click at [508, 395] on button "Next" at bounding box center [486, 390] width 185 height 46
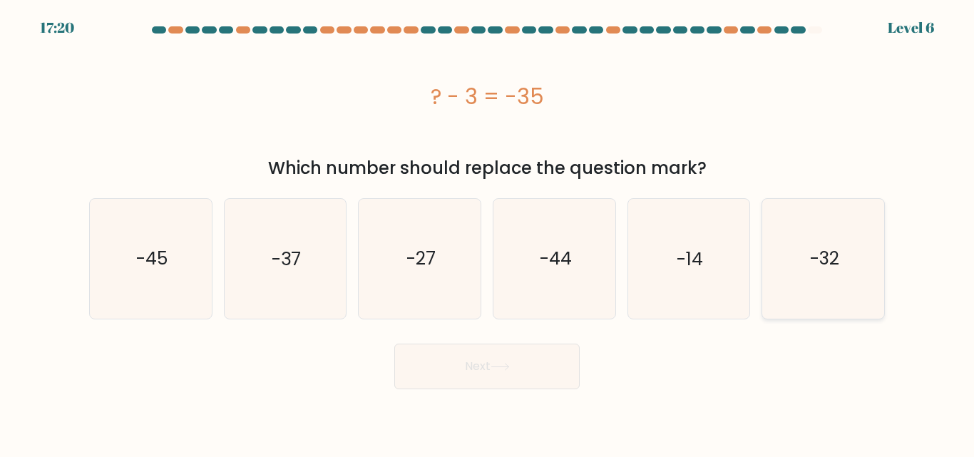
click at [854, 277] on icon "-32" at bounding box center [823, 258] width 119 height 119
click at [488, 233] on input "f. -32" at bounding box center [487, 231] width 1 height 4
radio input "true"
click at [489, 377] on button "Next" at bounding box center [486, 367] width 185 height 46
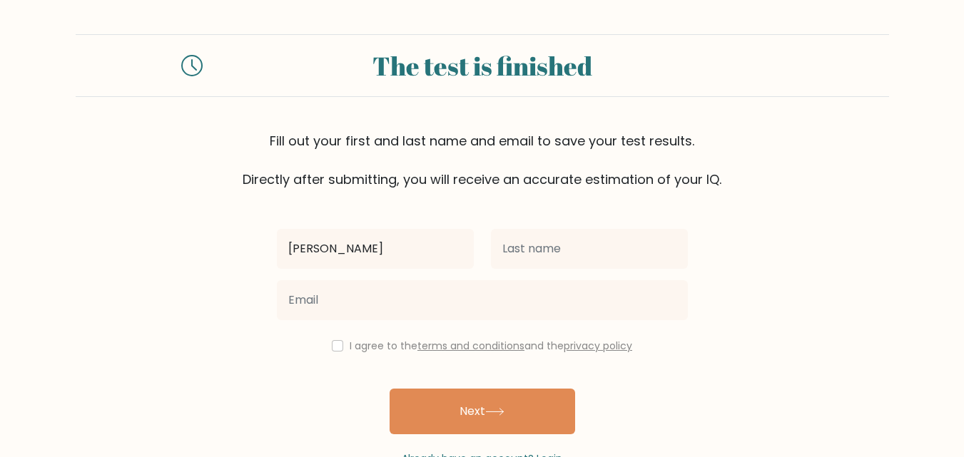
type input "[PERSON_NAME]"
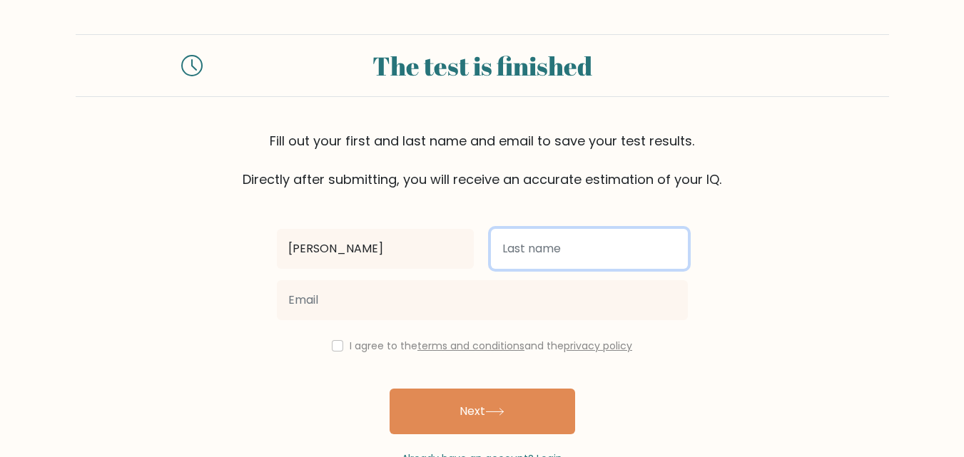
click at [568, 253] on input "text" at bounding box center [589, 249] width 197 height 40
type input "n"
type input "portrias"
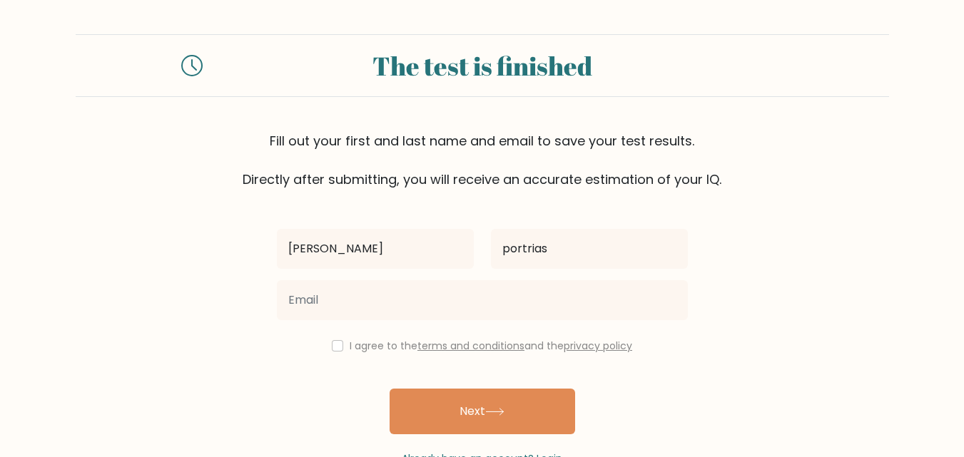
click at [337, 352] on div "I agree to the terms and conditions and the privacy policy" at bounding box center [482, 345] width 428 height 17
click at [335, 349] on input "checkbox" at bounding box center [337, 345] width 11 height 11
checkbox input "true"
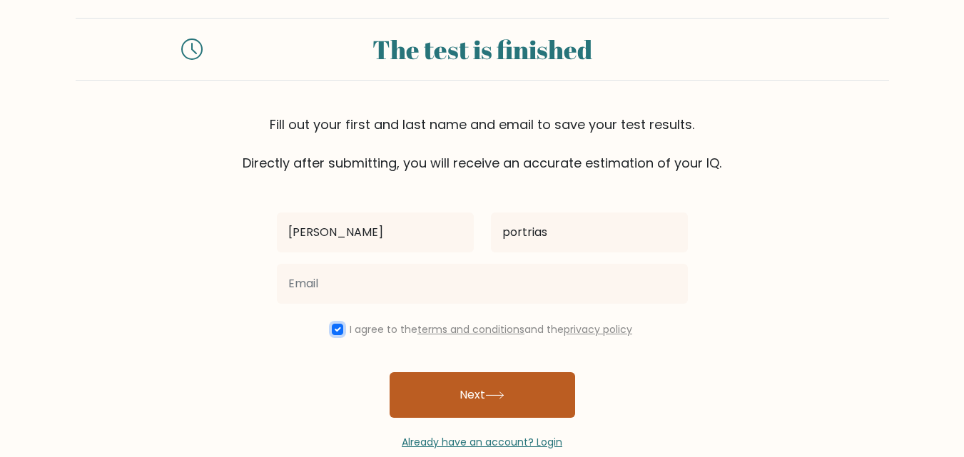
scroll to position [44, 0]
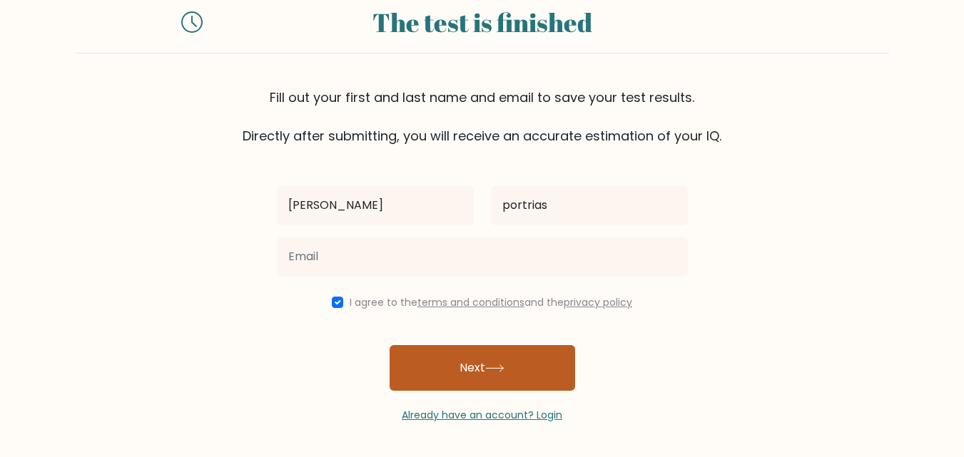
click at [443, 351] on button "Next" at bounding box center [481, 368] width 185 height 46
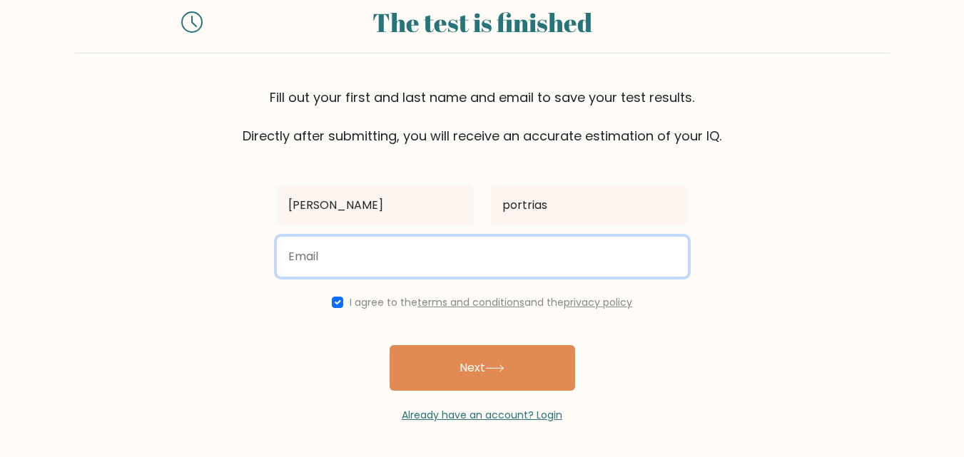
click at [568, 261] on input "email" at bounding box center [482, 257] width 411 height 40
type input "portriaslouisanina@gmail.com"
click at [389, 345] on button "Next" at bounding box center [481, 368] width 185 height 46
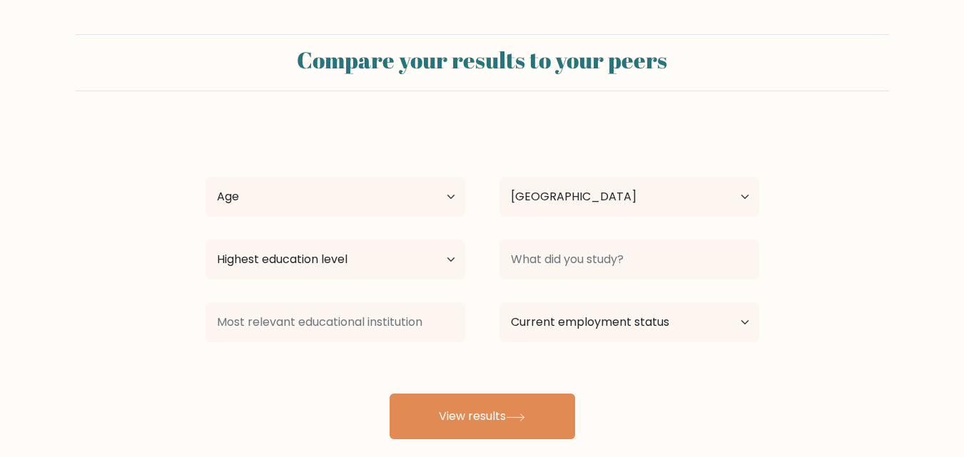
select select "PH"
click at [434, 192] on select "Age Under [DEMOGRAPHIC_DATA] [DEMOGRAPHIC_DATA] [DEMOGRAPHIC_DATA] [DEMOGRAPHIC…" at bounding box center [335, 197] width 260 height 40
select select "18_24"
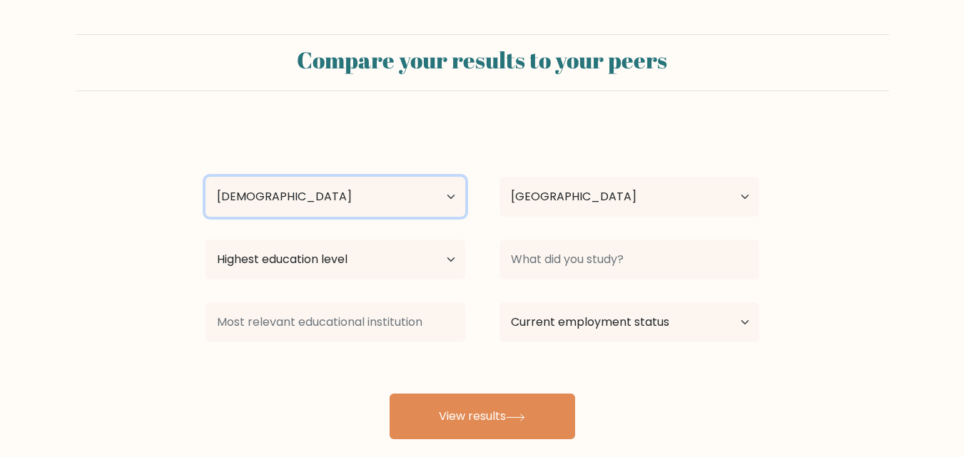
click at [205, 177] on select "Age Under [DEMOGRAPHIC_DATA] [DEMOGRAPHIC_DATA] [DEMOGRAPHIC_DATA] [DEMOGRAPHIC…" at bounding box center [335, 197] width 260 height 40
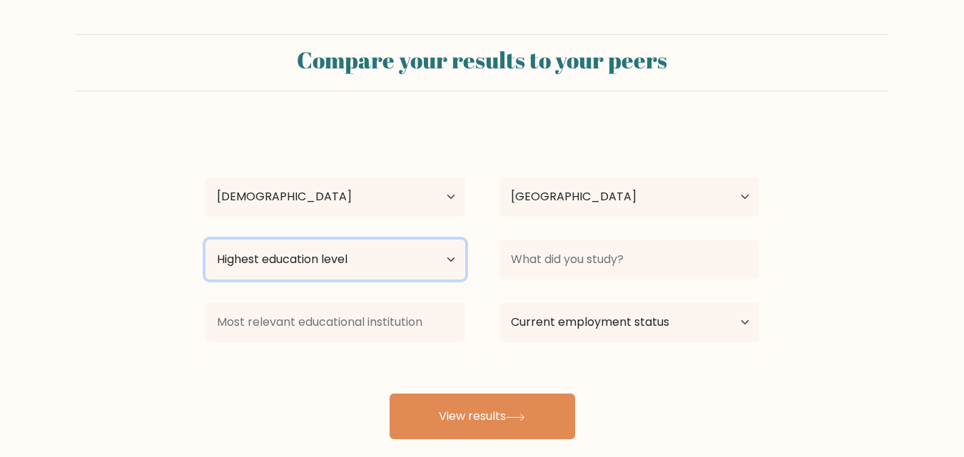
click at [403, 265] on select "Highest education level No schooling Primary Lower Secondary Upper Secondary Oc…" at bounding box center [335, 260] width 260 height 40
click at [119, 244] on form "Compare your results to your peers [PERSON_NAME] Age Under [DEMOGRAPHIC_DATA] […" at bounding box center [482, 236] width 964 height 405
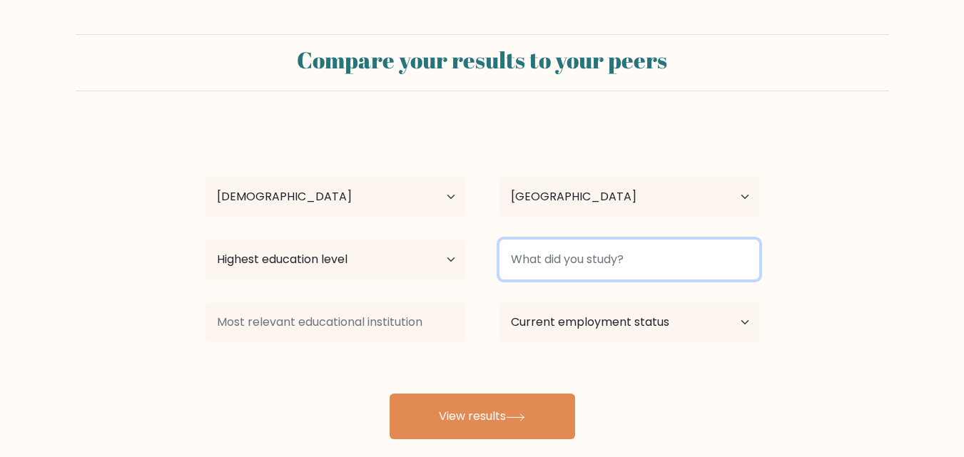
click at [609, 262] on input at bounding box center [629, 260] width 260 height 40
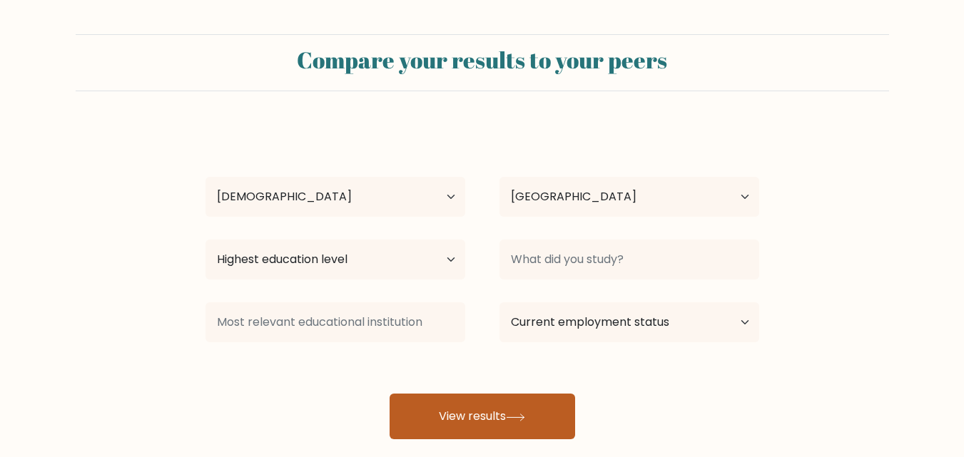
click at [511, 412] on button "View results" at bounding box center [481, 417] width 185 height 46
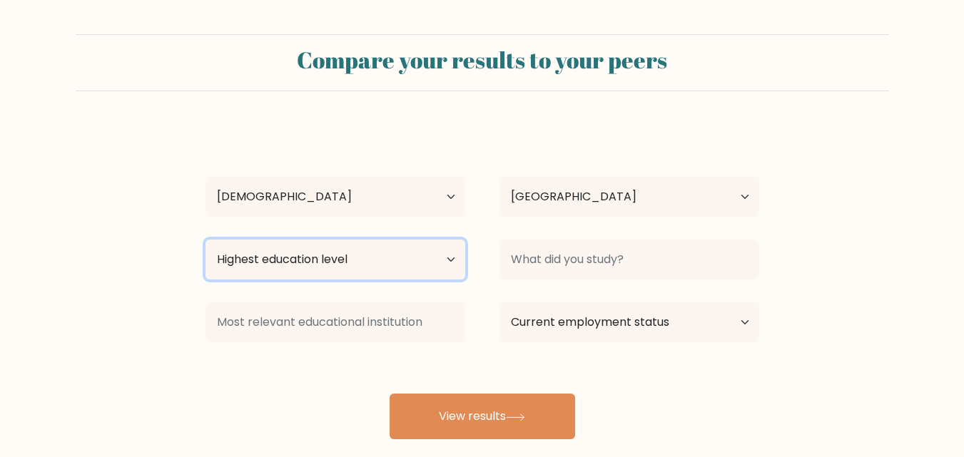
click at [392, 253] on select "Highest education level No schooling Primary Lower Secondary Upper Secondary Oc…" at bounding box center [335, 260] width 260 height 40
select select "bachelors_degree"
click at [205, 240] on select "Highest education level No schooling Primary Lower Secondary Upper Secondary Oc…" at bounding box center [335, 260] width 260 height 40
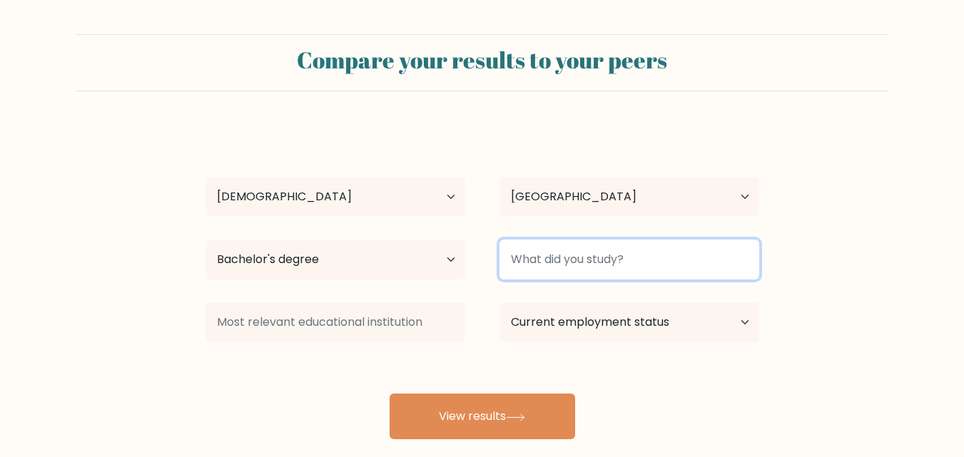
click at [520, 247] on input at bounding box center [629, 260] width 260 height 40
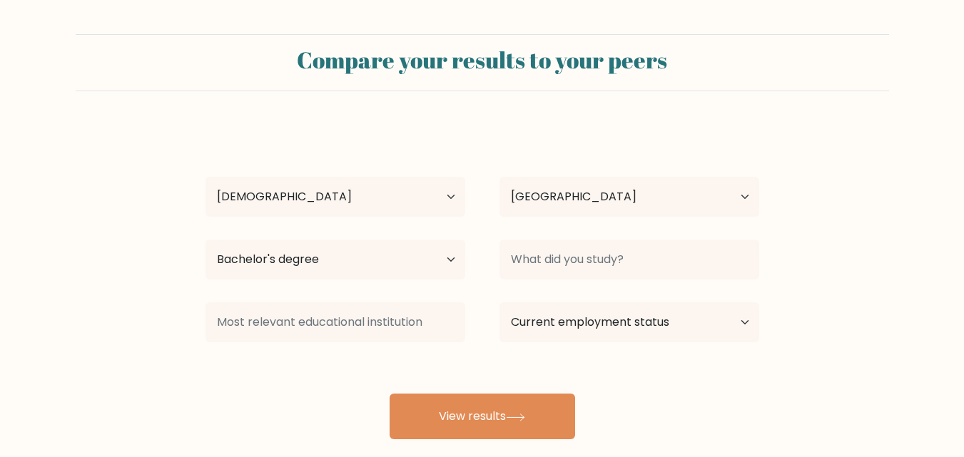
click at [710, 379] on div "louisa portrias Age Under 18 years old 18-24 years old 25-34 years old 35-44 ye…" at bounding box center [482, 283] width 571 height 314
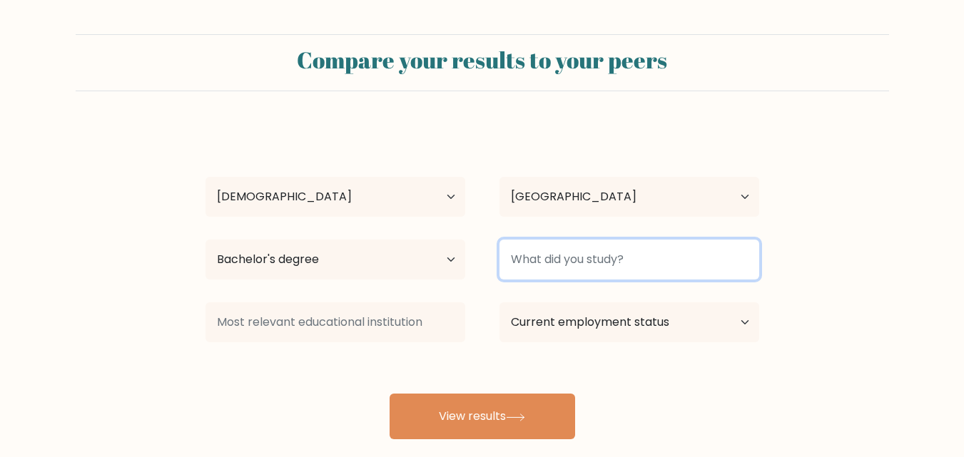
click at [633, 263] on input at bounding box center [629, 260] width 260 height 40
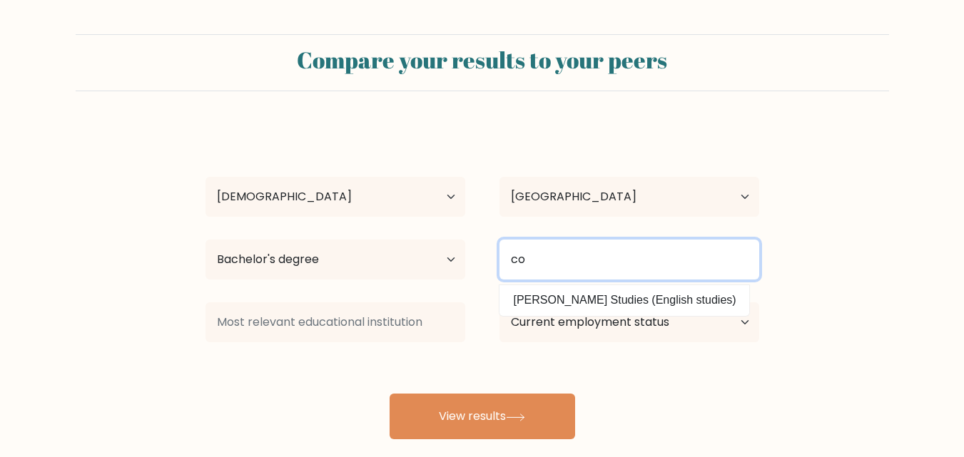
type input "c"
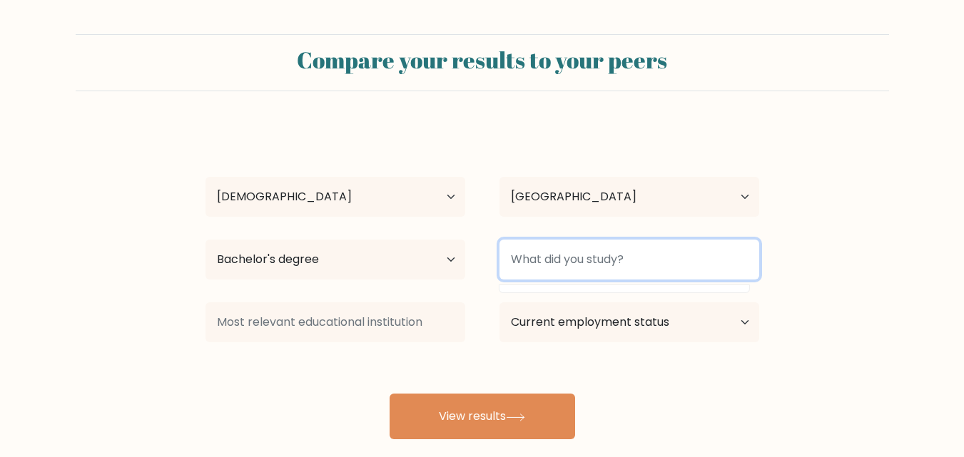
type input "b"
type input "d"
type input "e"
type input "p"
type input "college"
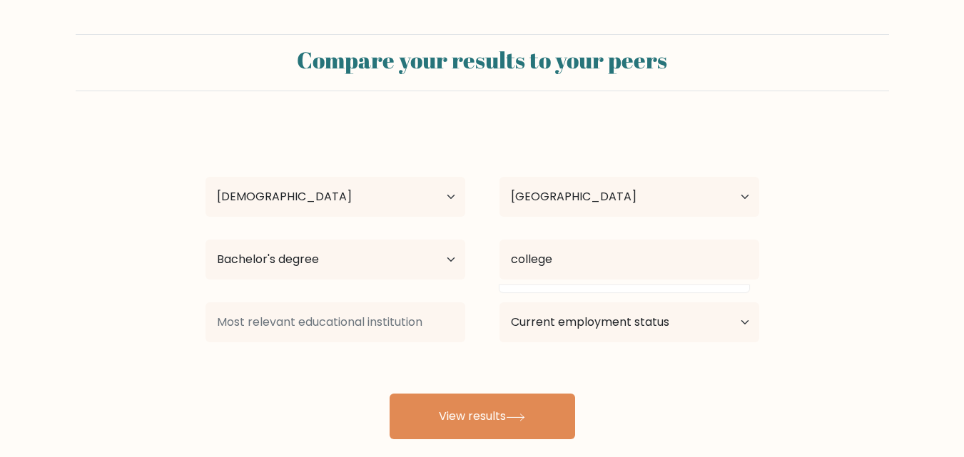
click at [897, 307] on form "Compare your results to your peers louisa portrias Age Under 18 years old 18-24…" at bounding box center [482, 236] width 964 height 405
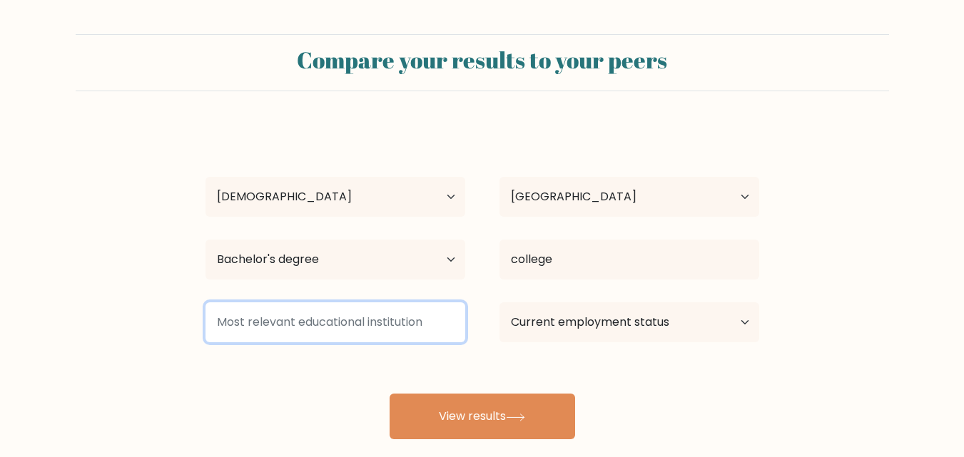
click at [292, 325] on input at bounding box center [335, 322] width 260 height 40
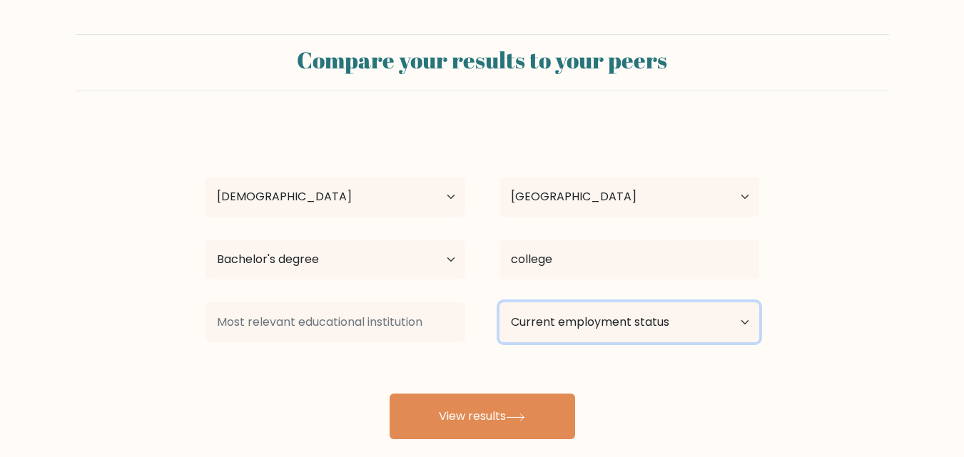
click at [547, 317] on select "Current employment status Employed Student Retired Other / prefer not to answer" at bounding box center [629, 322] width 260 height 40
click at [499, 302] on select "Current employment status Employed Student Retired Other / prefer not to answer" at bounding box center [629, 322] width 260 height 40
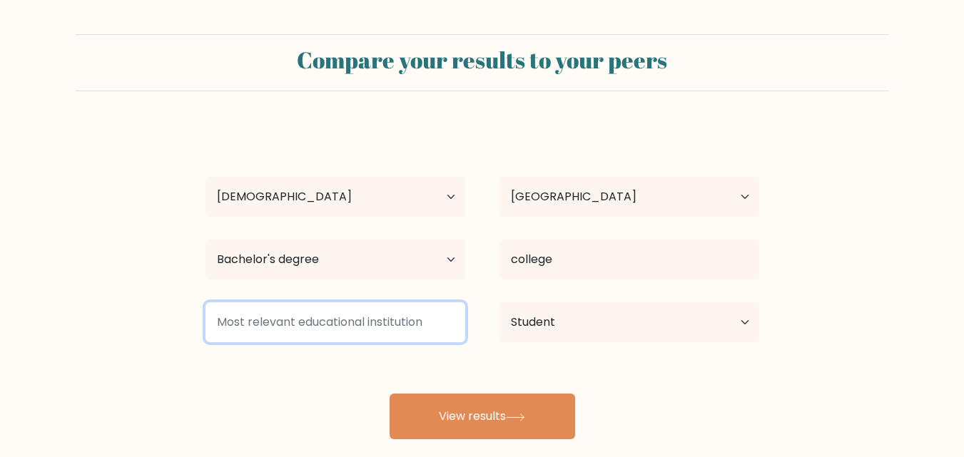
click at [410, 336] on input at bounding box center [335, 322] width 260 height 40
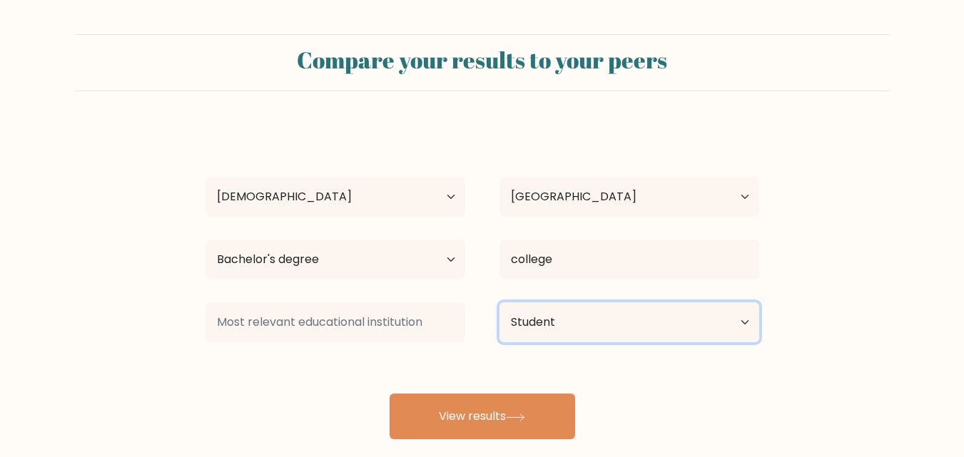
click at [655, 322] on select "Current employment status Employed Student Retired Other / prefer not to answer" at bounding box center [629, 322] width 260 height 40
click at [499, 302] on select "Current employment status Employed Student Retired Other / prefer not to answer" at bounding box center [629, 322] width 260 height 40
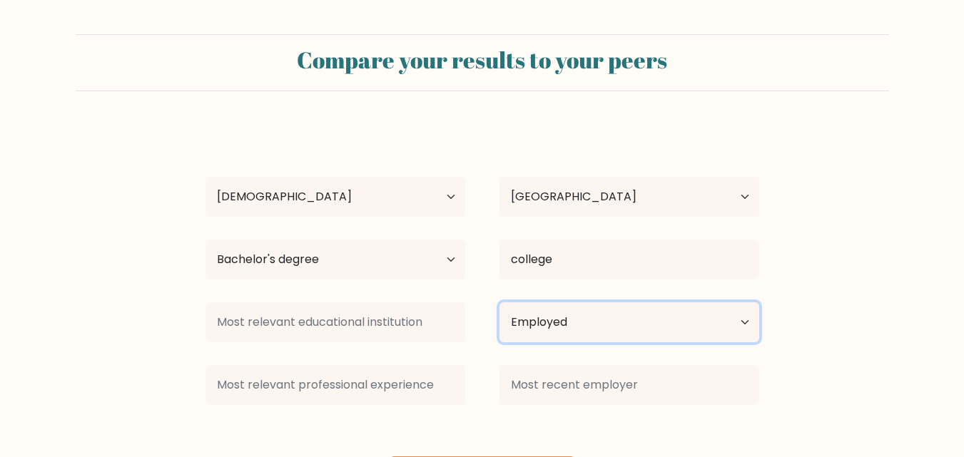
click at [591, 319] on select "Current employment status Employed Student Retired Other / prefer not to answer" at bounding box center [629, 322] width 260 height 40
select select "other"
click at [499, 302] on select "Current employment status Employed Student Retired Other / prefer not to answer" at bounding box center [629, 322] width 260 height 40
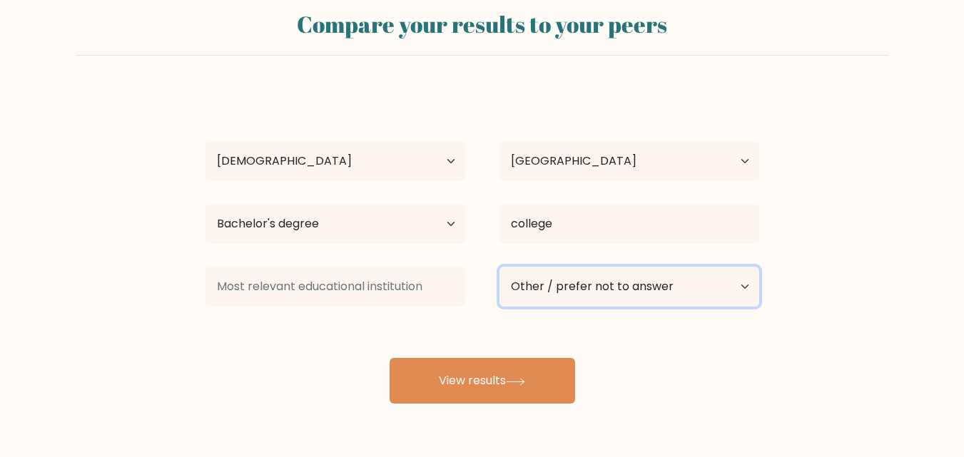
scroll to position [71, 0]
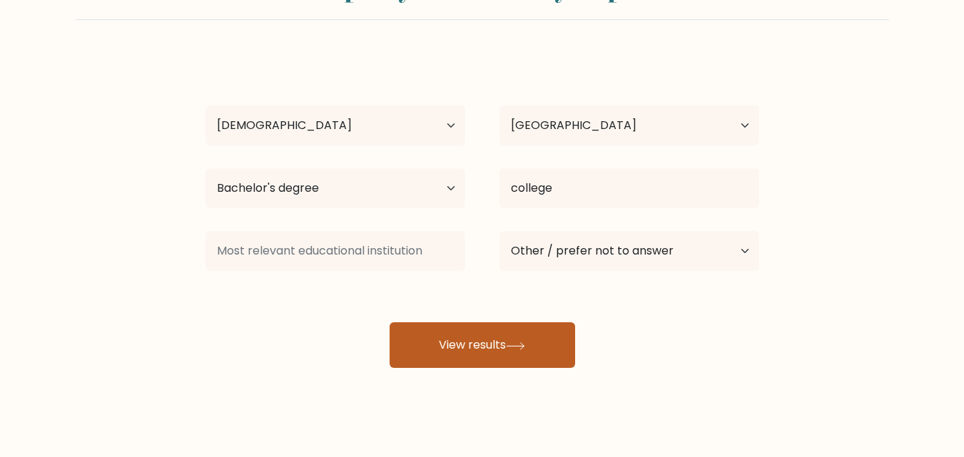
click at [536, 347] on button "View results" at bounding box center [481, 345] width 185 height 46
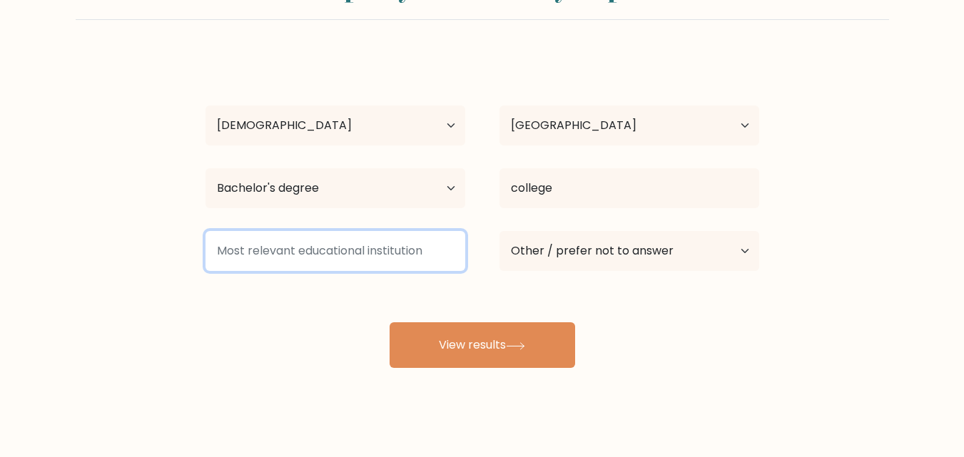
click at [387, 255] on input at bounding box center [335, 251] width 260 height 40
type input "o"
type input "c"
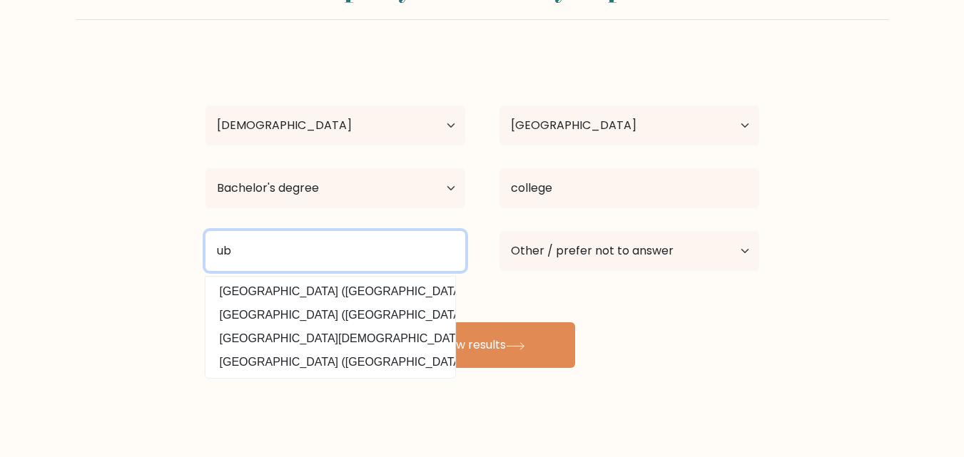
type input "u"
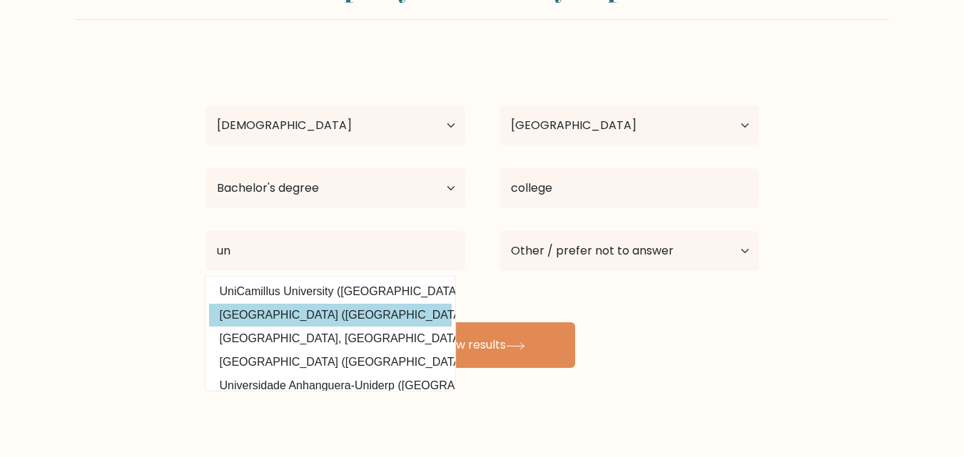
click at [335, 306] on option "Universidad Unidad (Bolivia)" at bounding box center [330, 315] width 243 height 23
type input "Universidad Unidad"
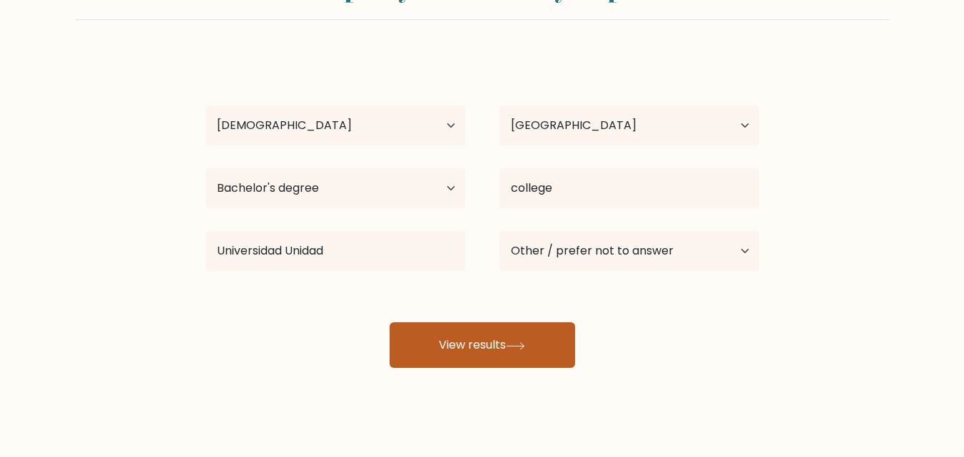
click at [444, 339] on button "View results" at bounding box center [481, 345] width 185 height 46
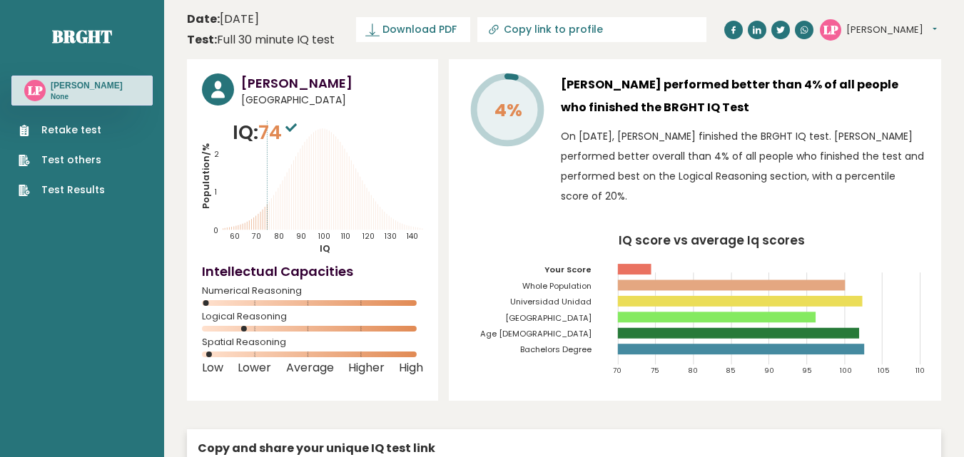
click at [290, 130] on icon at bounding box center [290, 127] width 11 height 9
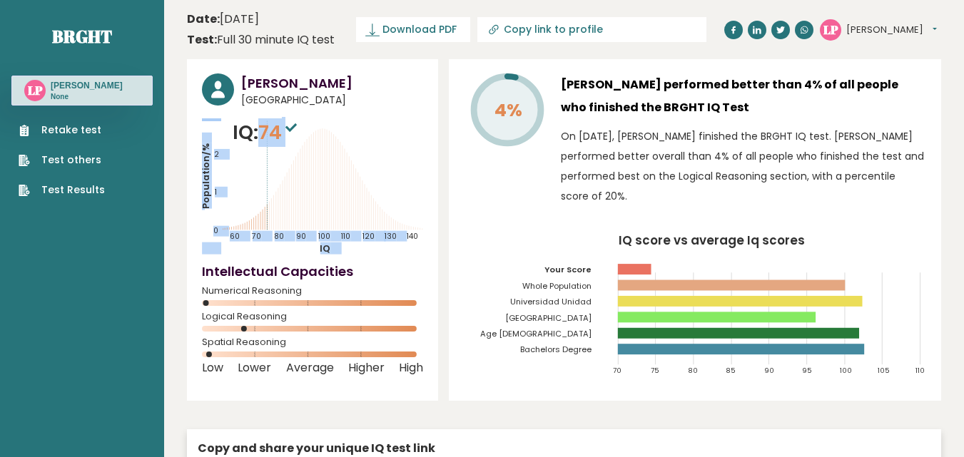
drag, startPoint x: 265, startPoint y: 140, endPoint x: 312, endPoint y: 156, distance: 49.2
click at [312, 156] on div "IQ: 74 Population/% IQ 0 1 2 60 70 80 90 100 110 120 130 140" at bounding box center [312, 186] width 221 height 136
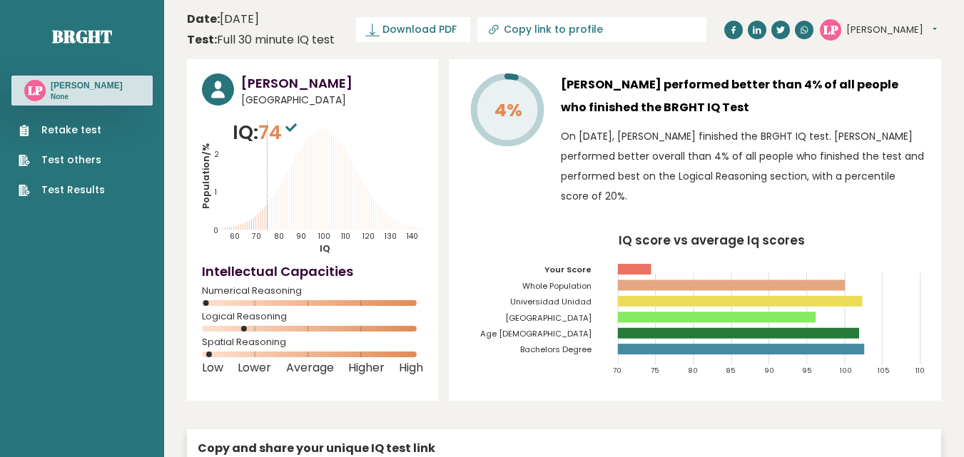
click at [471, 372] on icon "IQ score vs average Iq scores 70 75 80 85 90 95 100 105 110 Your Score Whole Po…" at bounding box center [695, 311] width 462 height 152
click at [293, 126] on icon at bounding box center [290, 127] width 11 height 9
drag, startPoint x: 249, startPoint y: 136, endPoint x: 296, endPoint y: 138, distance: 47.1
click at [296, 138] on p "IQ: 74" at bounding box center [267, 132] width 68 height 29
click at [340, 167] on icon at bounding box center [340, 186] width 0 height 88
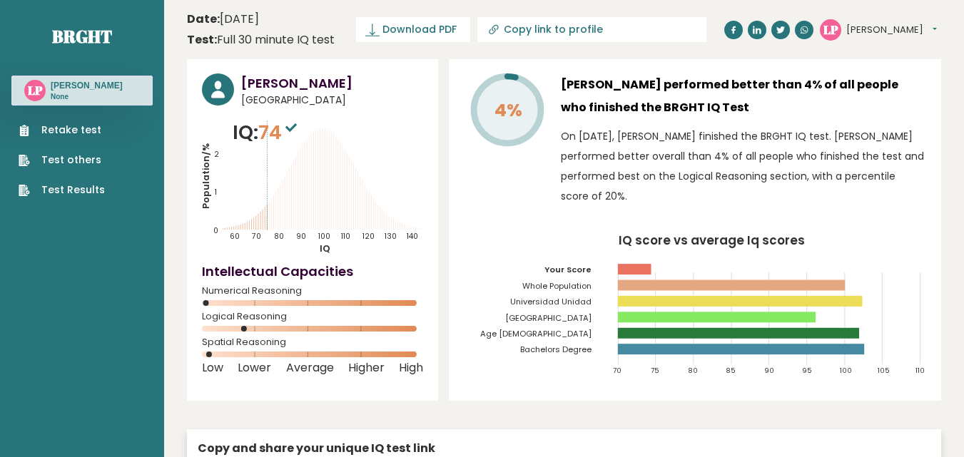
click at [261, 124] on p "IQ: 74" at bounding box center [267, 132] width 68 height 29
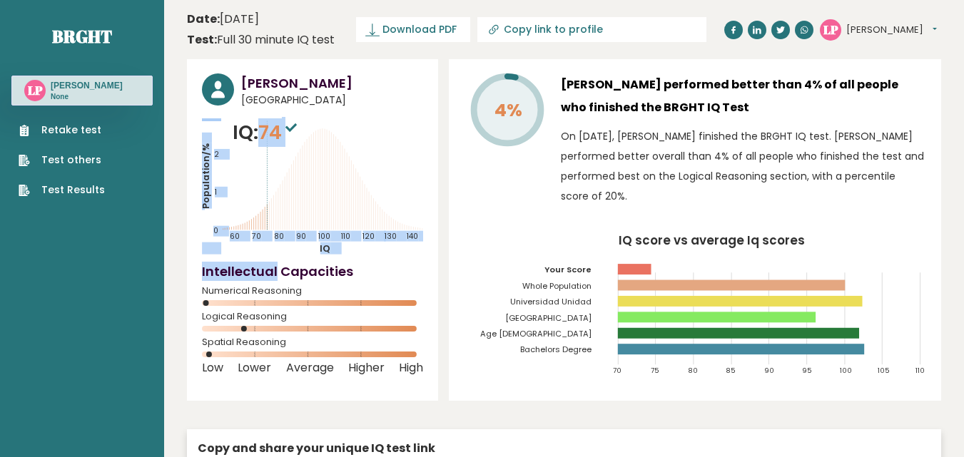
drag, startPoint x: 261, startPoint y: 124, endPoint x: 330, endPoint y: 146, distance: 72.4
click at [330, 146] on div "IQ: 74 Population/% IQ 0 1 2 60 70 80 90 100 110 120 130 140" at bounding box center [312, 186] width 221 height 136
click at [354, 173] on icon "Population/% IQ 0 1 2 60 70 80 90 100 110 120 130 140" at bounding box center [312, 186] width 221 height 136
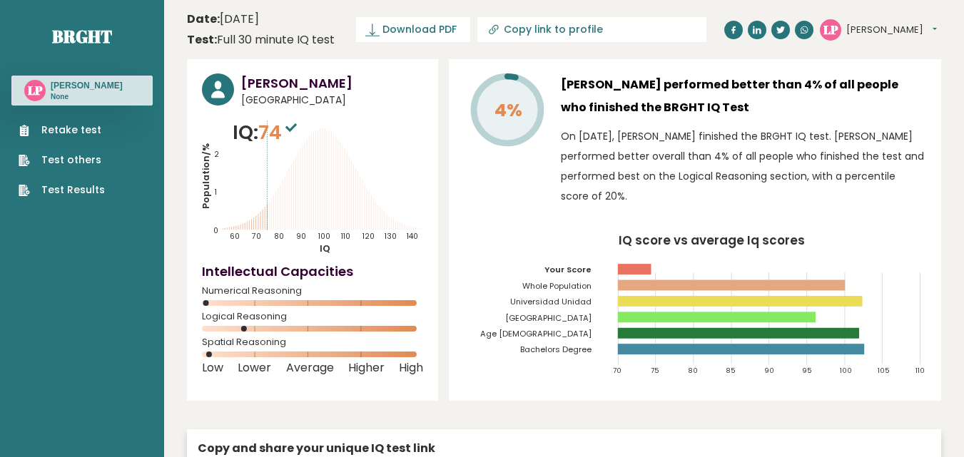
click at [546, 148] on div "4%" at bounding box center [507, 143] width 86 height 140
